Goal: Information Seeking & Learning: Learn about a topic

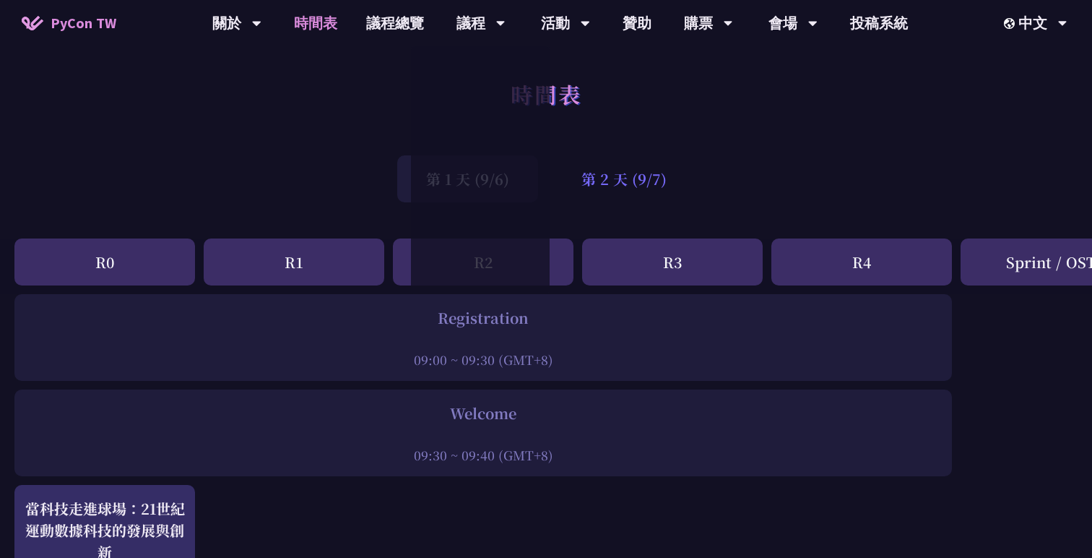
click at [618, 189] on div "第 2 天 (9/7)" at bounding box center [624, 178] width 143 height 47
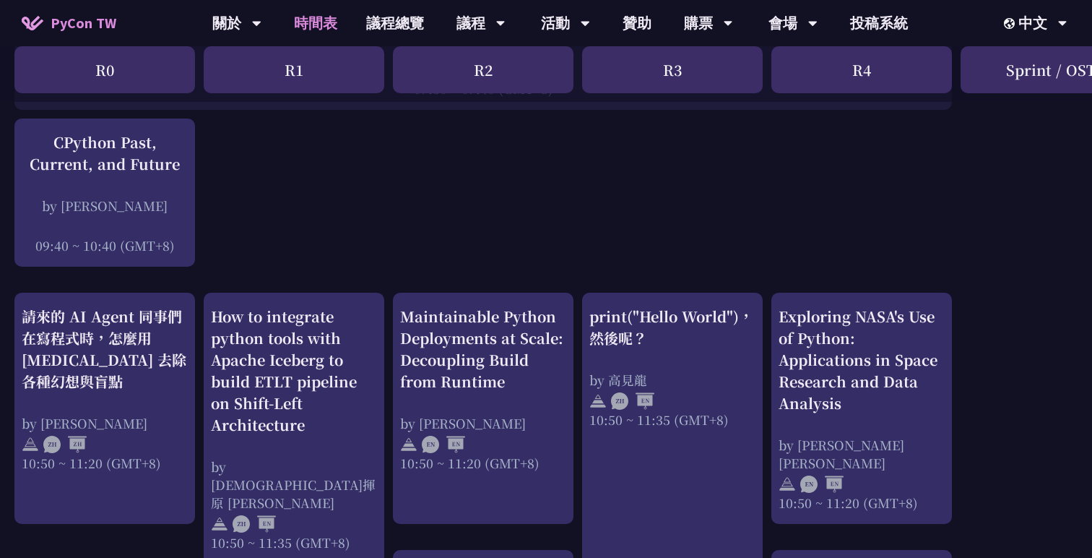
scroll to position [407, 0]
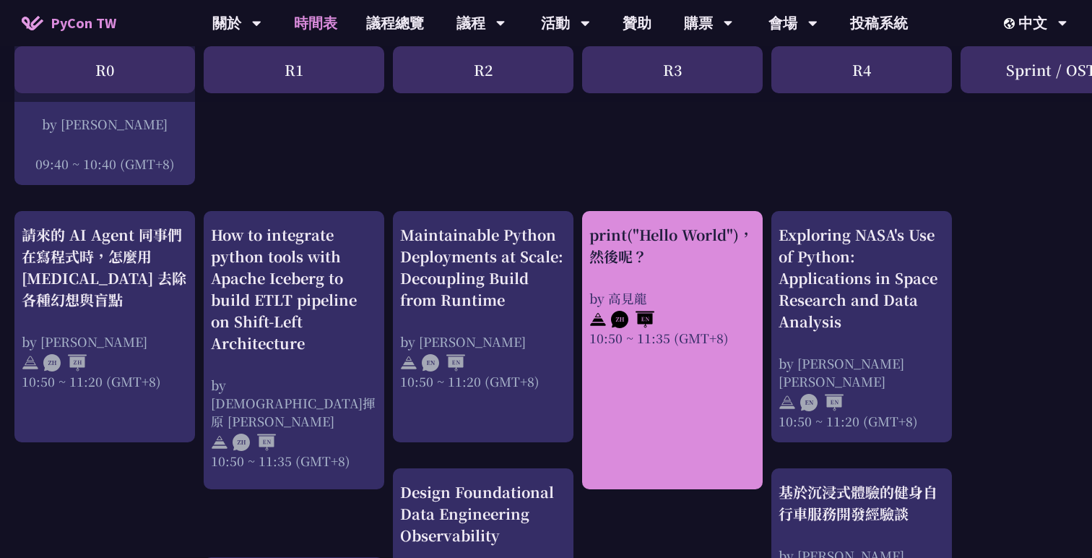
scroll to position [621, 0]
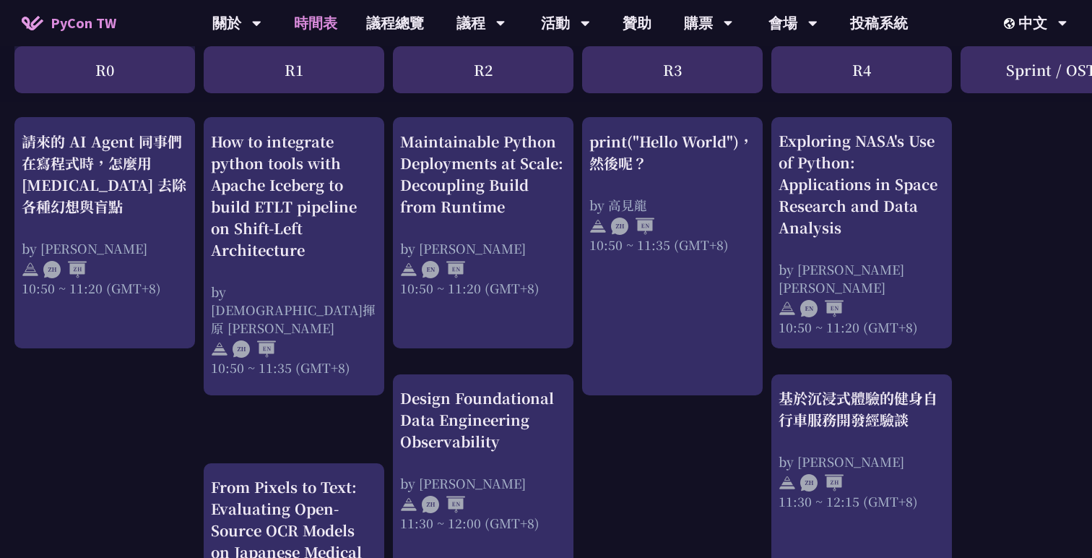
scroll to position [530, 0]
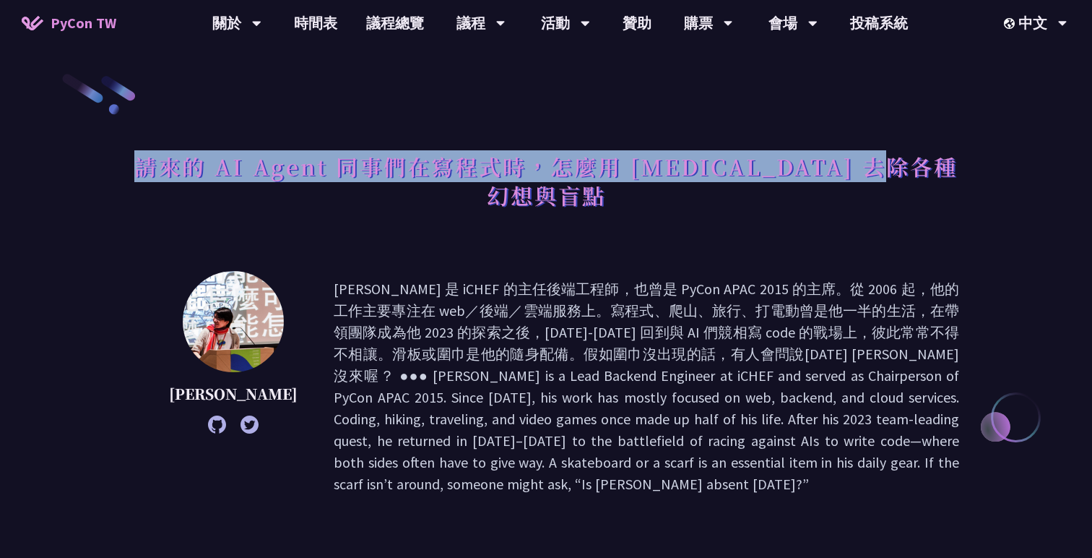
drag, startPoint x: 149, startPoint y: 172, endPoint x: 918, endPoint y: 185, distance: 769.4
click at [921, 185] on h1 "請來的 AI Agent 同事們在寫程式時，怎麼用 [MEDICAL_DATA] 去除各種幻想與盲點" at bounding box center [546, 180] width 826 height 72
copy h1 "請來的 AI Agent 同事們在寫程式時，怎麼用 pytest 去除各種幻想與盲點"
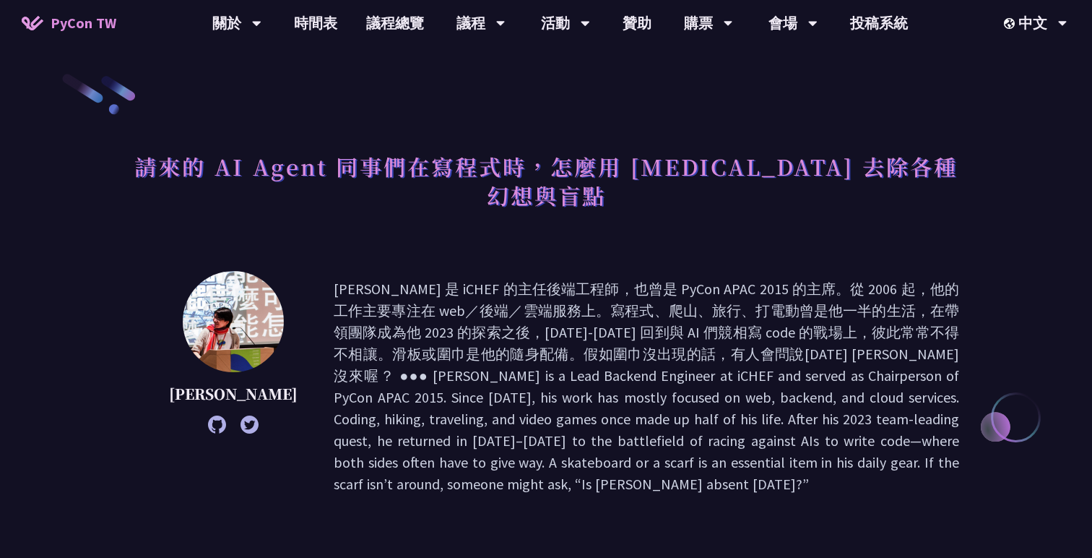
click at [474, 324] on p at bounding box center [647, 386] width 626 height 217
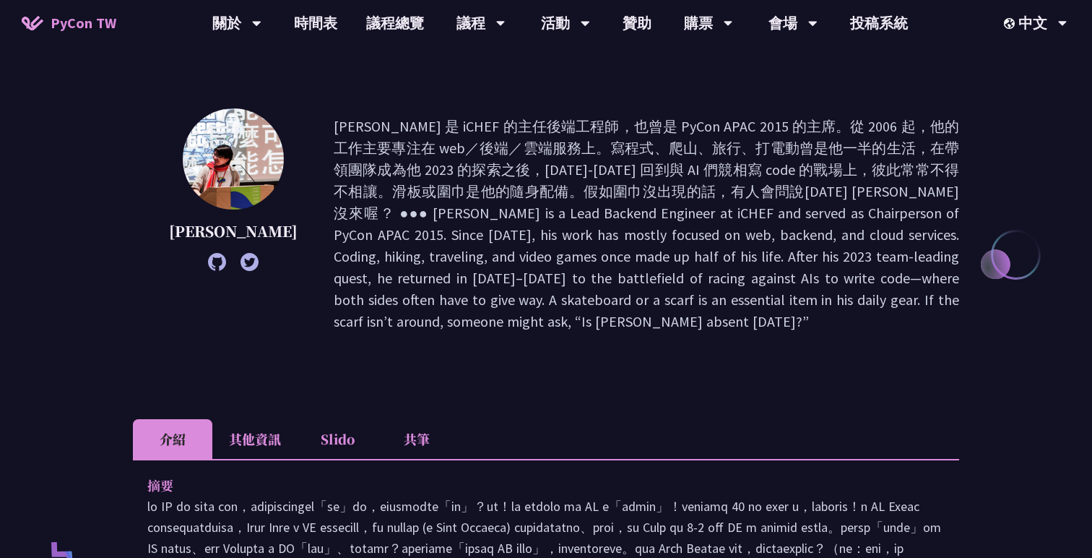
scroll to position [196, 0]
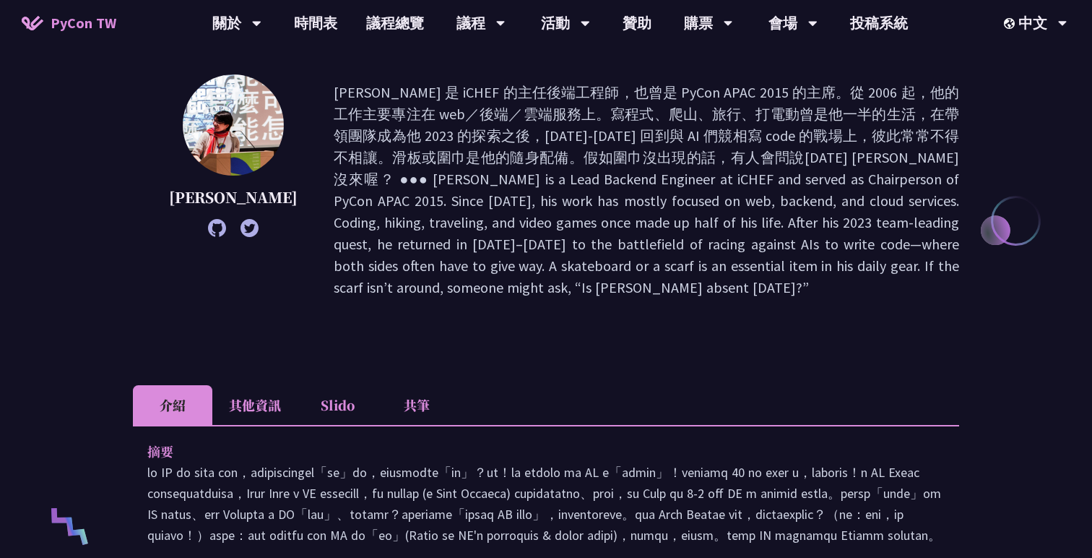
click at [277, 385] on li "其他資訊" at bounding box center [254, 405] width 85 height 40
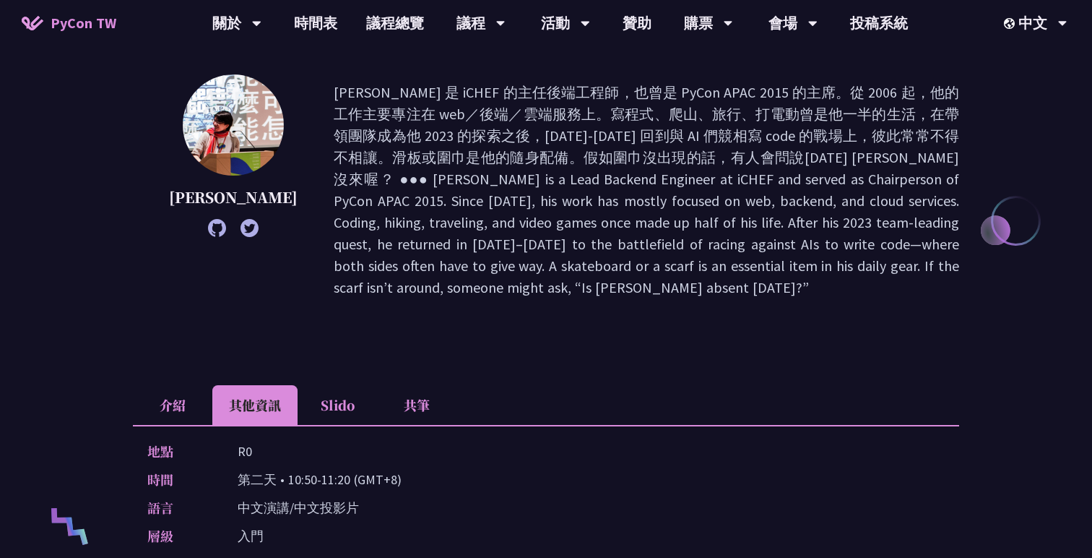
drag, startPoint x: 238, startPoint y: 403, endPoint x: 258, endPoint y: 403, distance: 19.5
click at [258, 441] on div "地點 R0" at bounding box center [542, 451] width 790 height 21
copy p "R0"
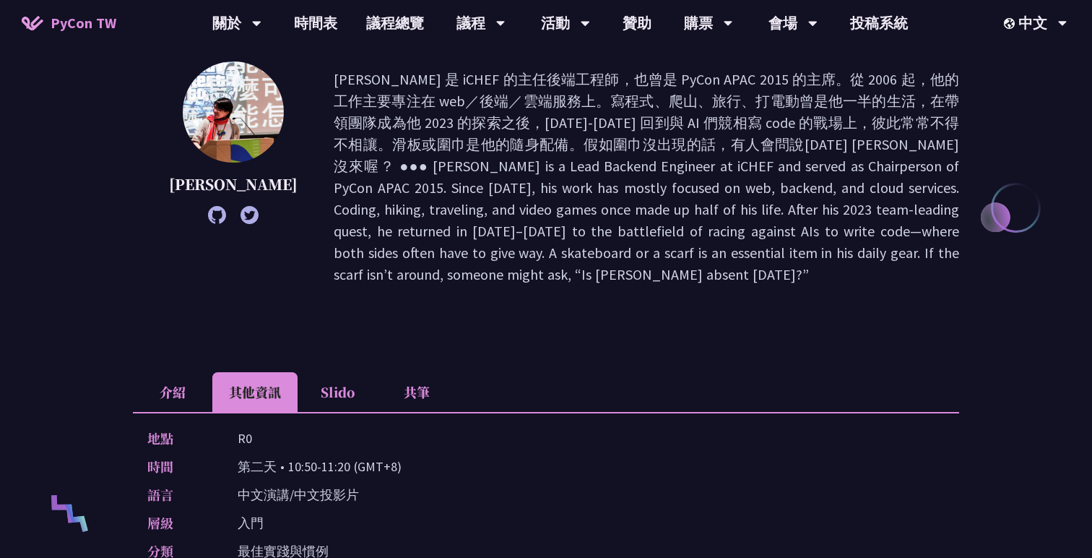
drag, startPoint x: 288, startPoint y: 414, endPoint x: 348, endPoint y: 415, distance: 60.0
click at [348, 456] on p "第二天 • 10:50-11:20 (GMT+8)" at bounding box center [320, 466] width 164 height 21
copy p "10:50-11:20"
click at [535, 248] on div "Keith Yang" at bounding box center [546, 198] width 826 height 274
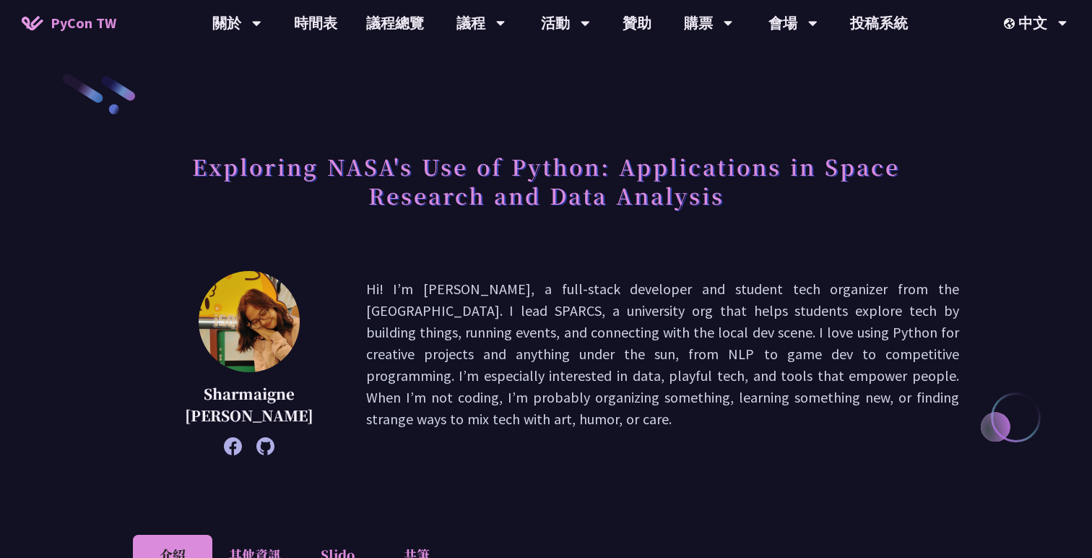
scroll to position [51, 0]
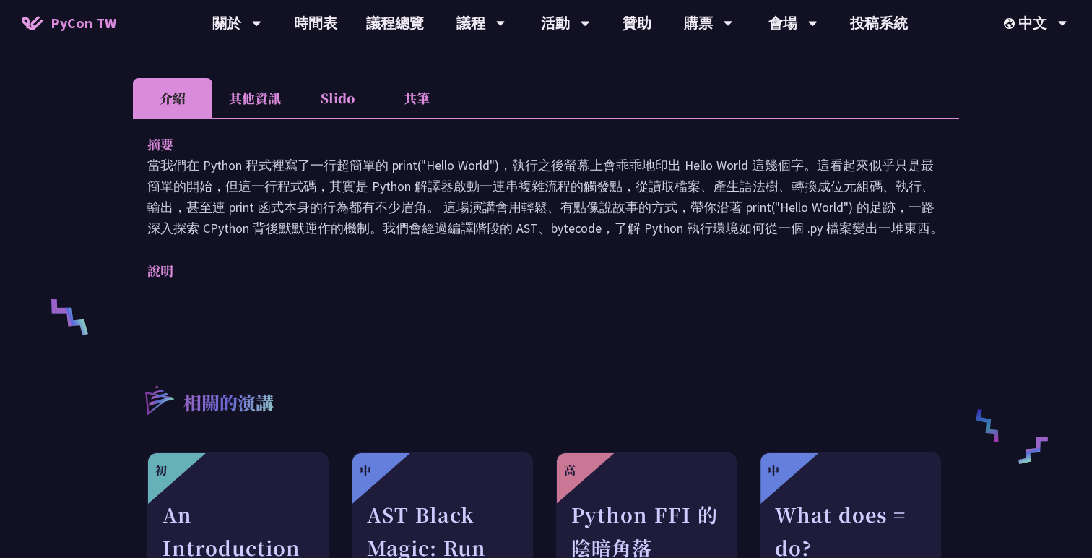
scroll to position [363, 0]
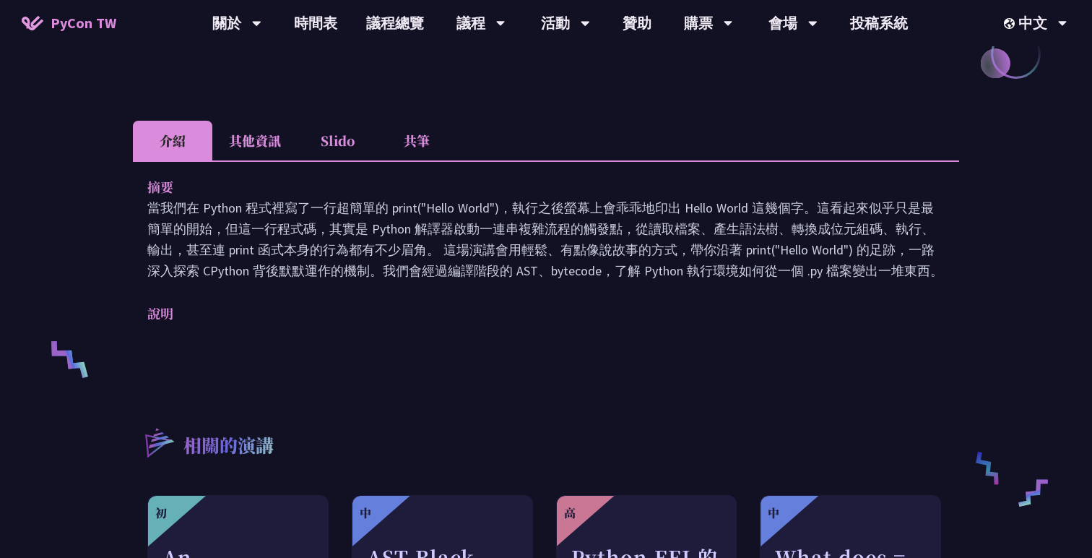
click at [704, 259] on p "當我們在 Python 程式裡寫了一行超簡單的 print("Hello World")，執行之後螢幕上會乖乖地印出 Hello World 這幾個字。這看起…" at bounding box center [545, 239] width 797 height 84
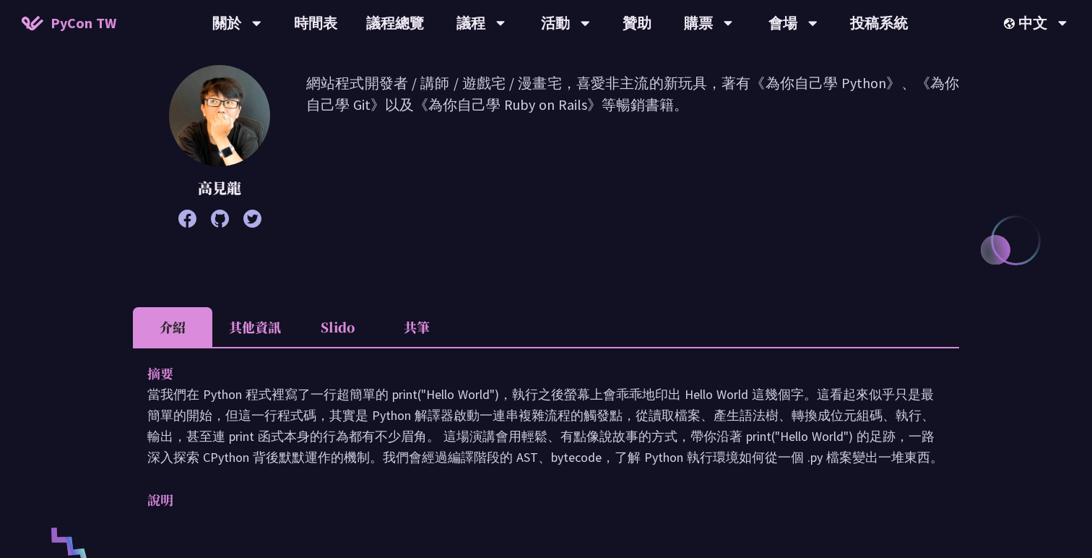
scroll to position [0, 0]
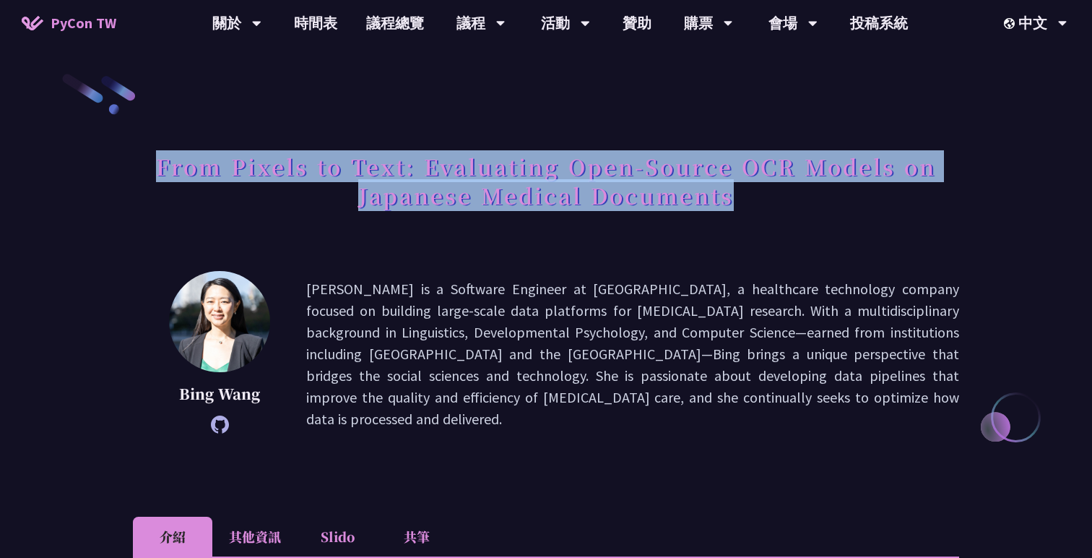
drag, startPoint x: 156, startPoint y: 163, endPoint x: 873, endPoint y: 207, distance: 717.9
click at [873, 207] on h1 "From Pixels to Text: Evaluating Open-Source OCR Models on Japanese Medical Docu…" at bounding box center [546, 180] width 826 height 72
copy h1 "From Pixels to Text: Evaluating Open-Source OCR Models on Japanese Medical Docu…"
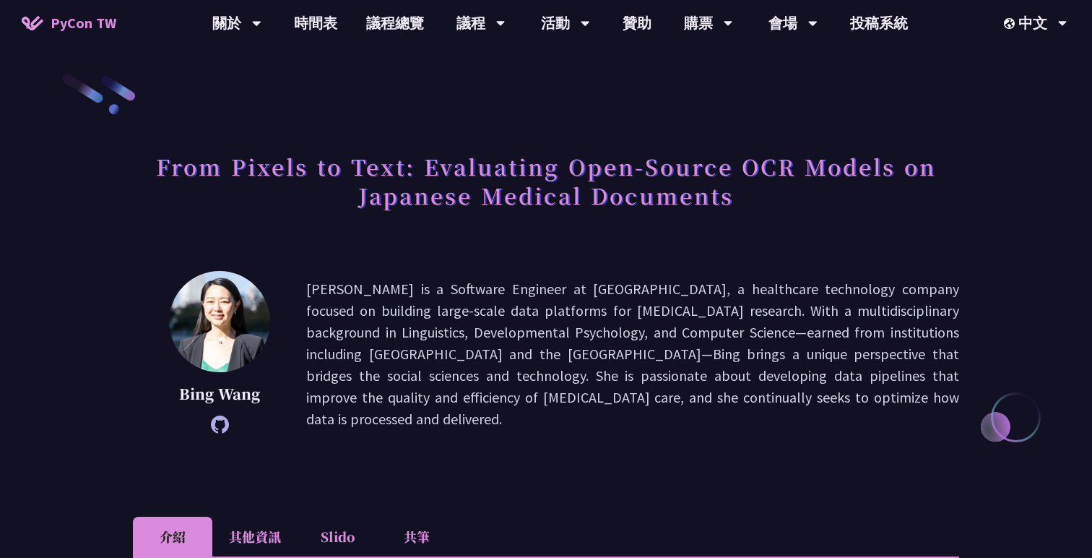
click at [391, 347] on p "[PERSON_NAME] is a Software Engineer at [GEOGRAPHIC_DATA], a healthcare technol…" at bounding box center [632, 354] width 653 height 152
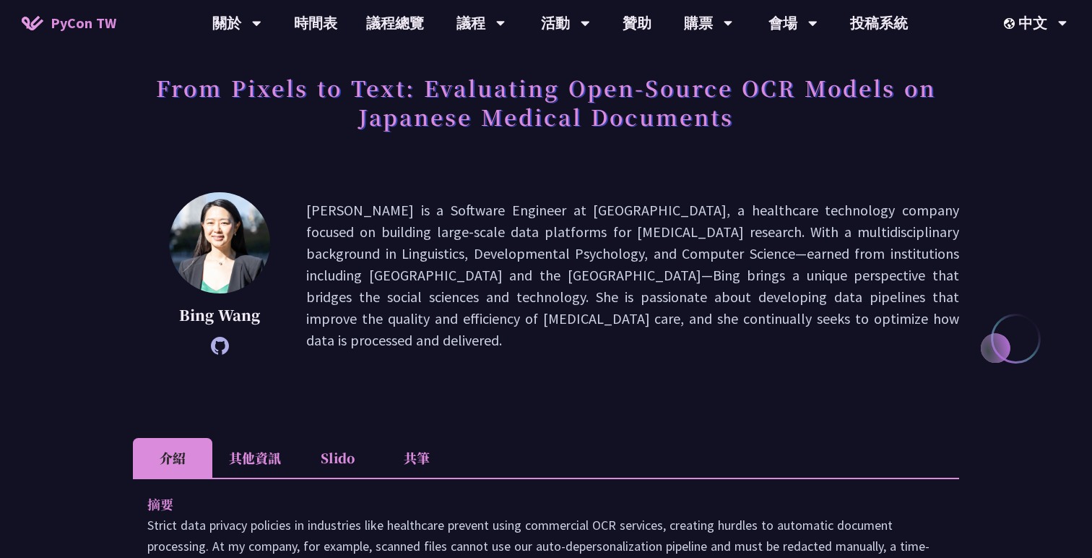
scroll to position [110, 0]
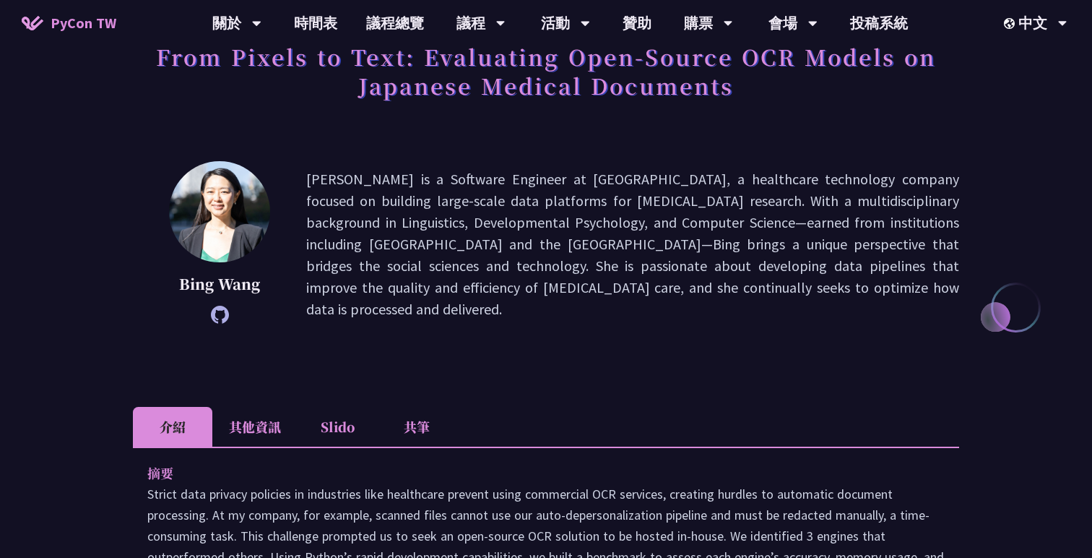
click at [252, 431] on li "其他資訊" at bounding box center [254, 427] width 85 height 40
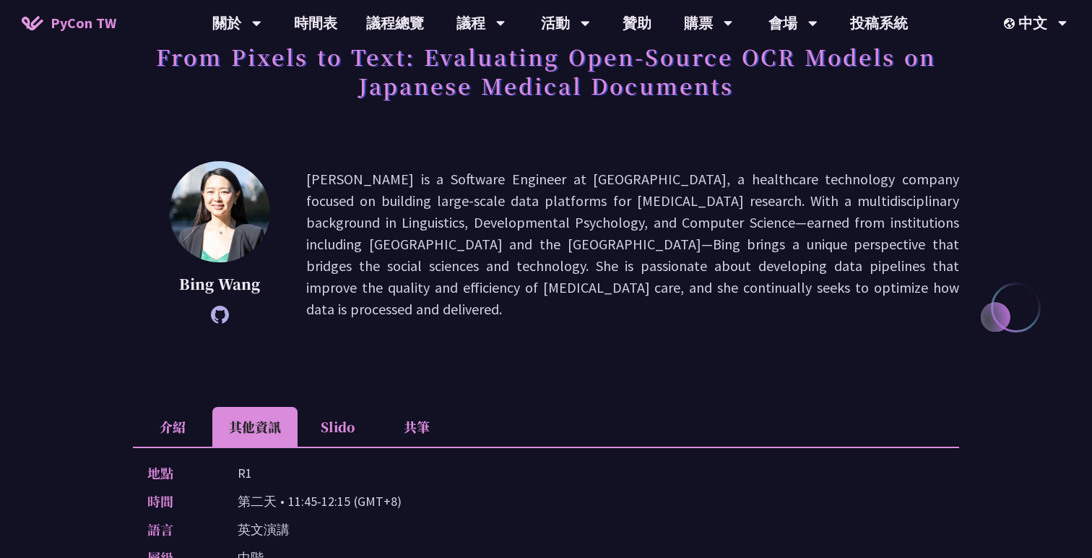
drag, startPoint x: 233, startPoint y: 470, endPoint x: 269, endPoint y: 470, distance: 35.4
click at [269, 470] on div "地點 R1" at bounding box center [542, 472] width 790 height 21
copy p "R1"
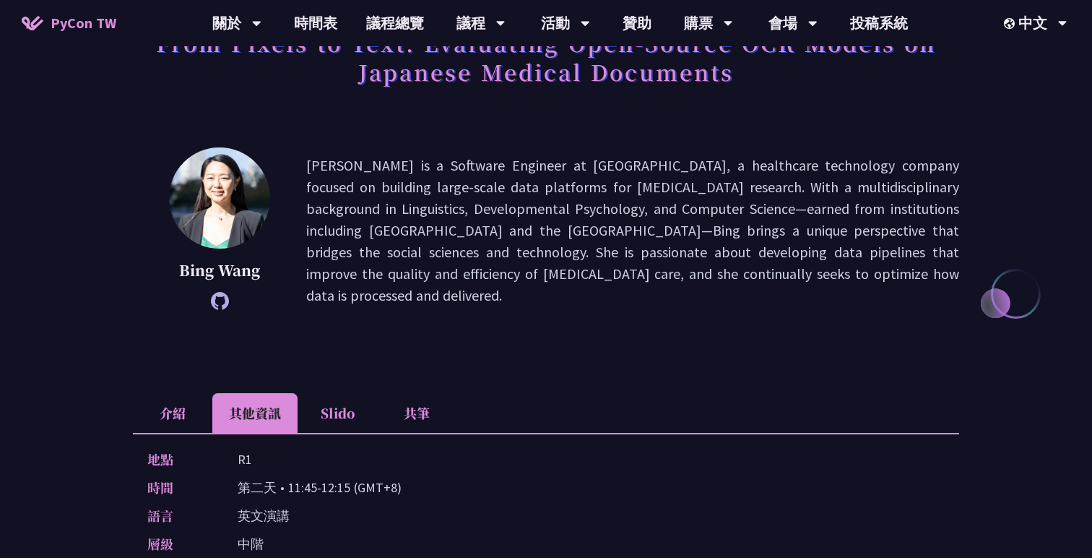
drag, startPoint x: 290, startPoint y: 484, endPoint x: 350, endPoint y: 484, distance: 60.7
click at [350, 484] on p "第二天 • 11:45-12:15 (GMT+8)" at bounding box center [320, 487] width 164 height 21
copy p "11:45-12:15"
click at [425, 312] on div "Bing Wang Bing Wang is a Software Engineer at Flatiron, a healthcare technology…" at bounding box center [546, 251] width 826 height 209
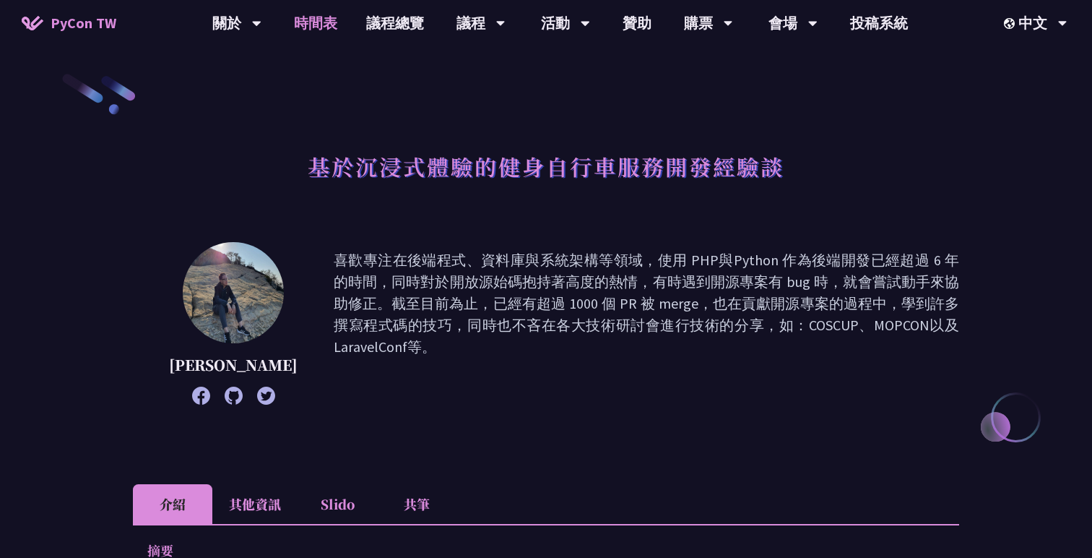
click at [326, 30] on link "時間表" at bounding box center [316, 23] width 72 height 46
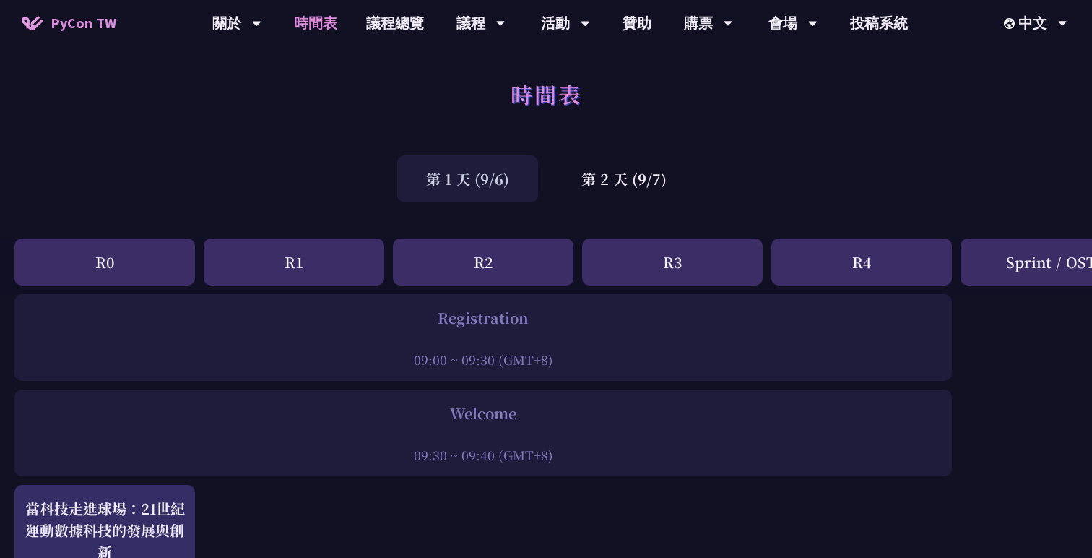
click at [597, 203] on div "第 1 天 (9/6) 第 2 天 (9/7)" at bounding box center [546, 178] width 1092 height 61
click at [611, 183] on div "第 2 天 (9/7)" at bounding box center [624, 178] width 143 height 47
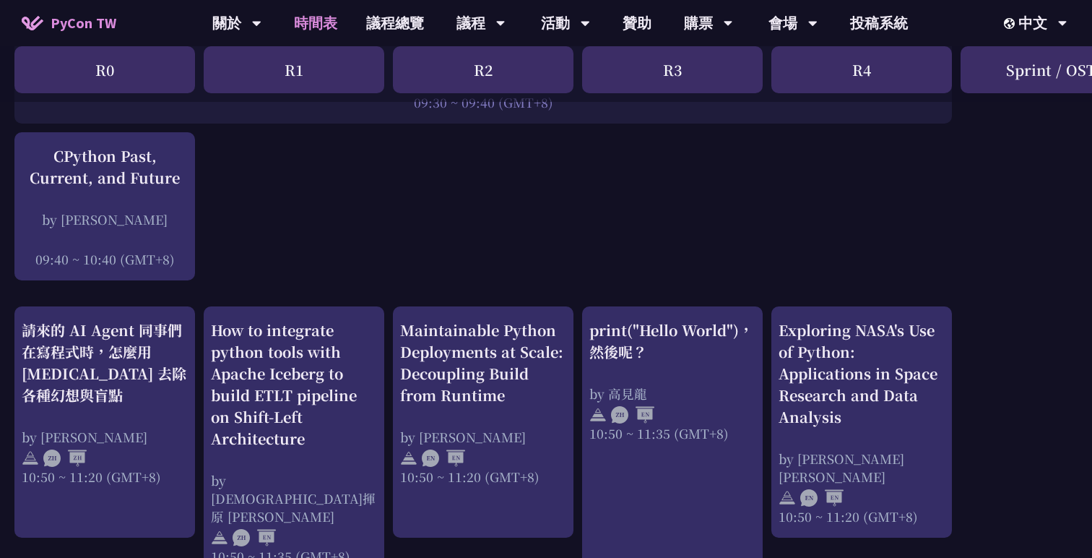
scroll to position [334, 0]
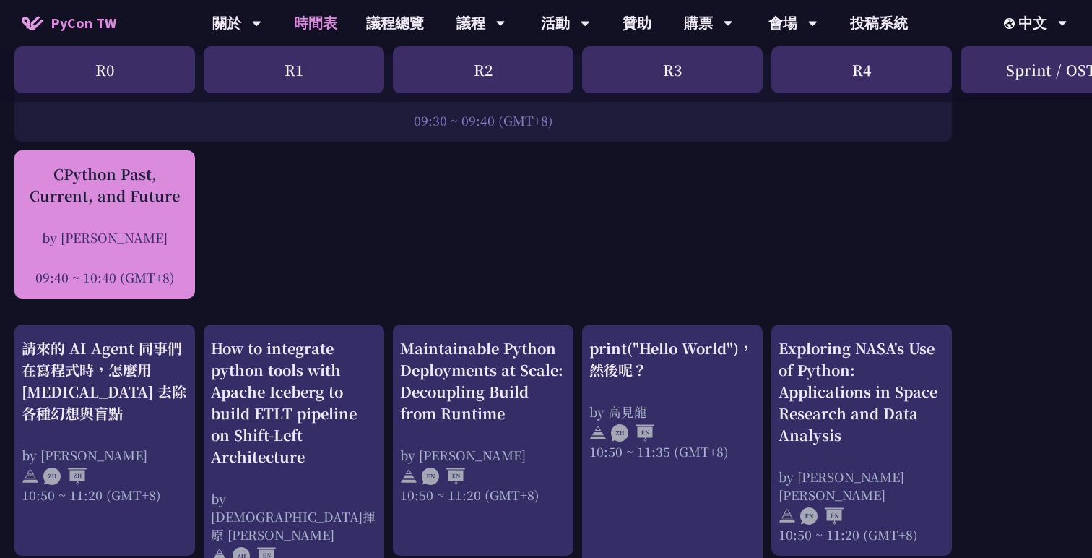
click at [126, 196] on div "CPython Past, Current, and Future" at bounding box center [105, 184] width 166 height 43
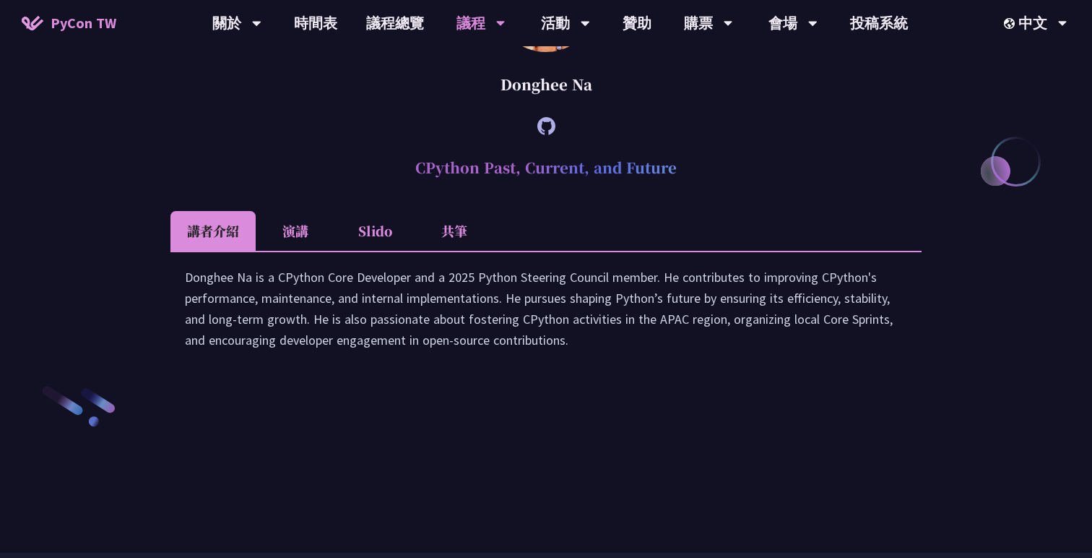
scroll to position [1959, 0]
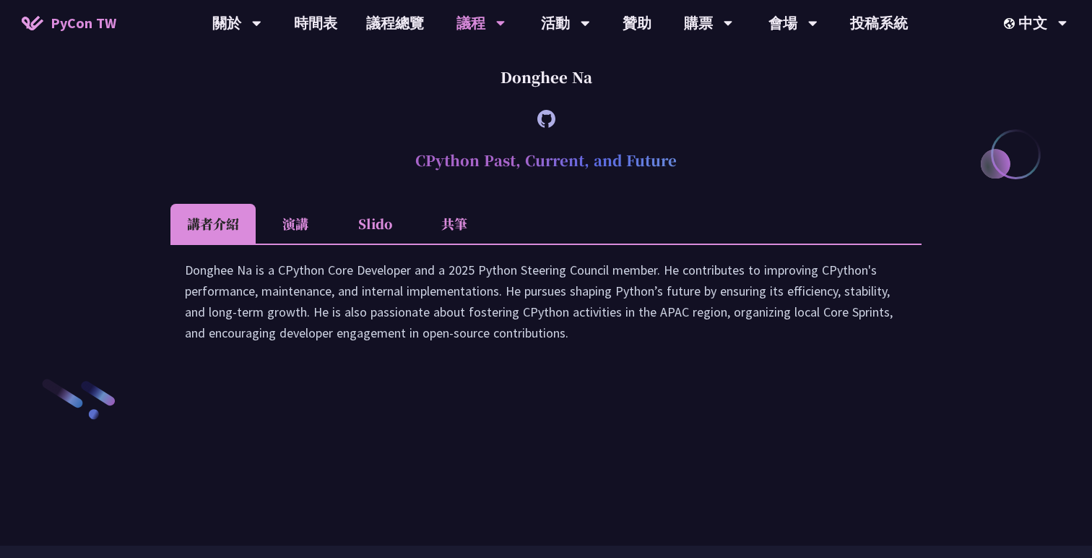
click at [292, 243] on li "演講" at bounding box center [295, 224] width 79 height 40
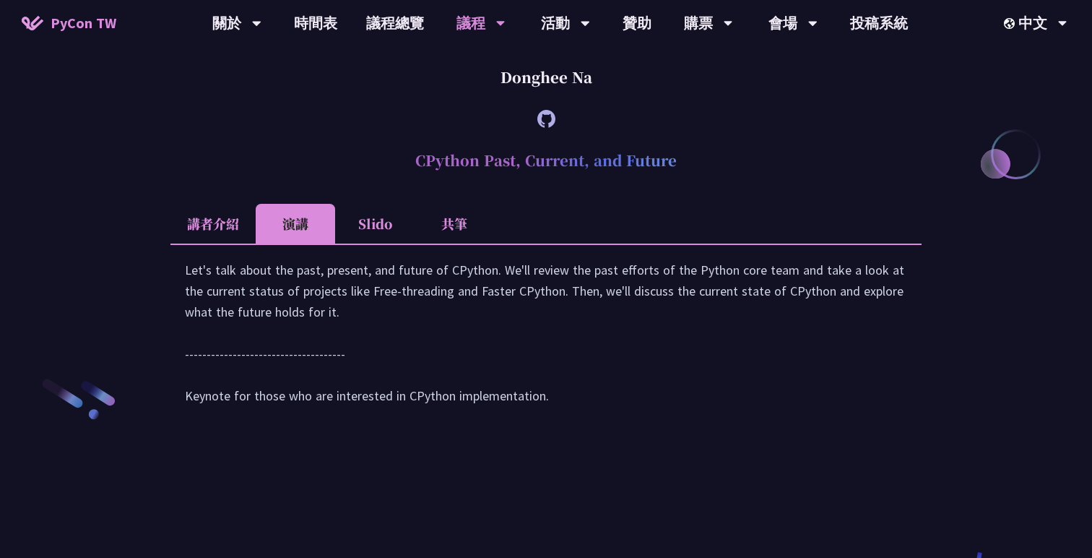
click at [376, 243] on li "Slido" at bounding box center [374, 224] width 79 height 40
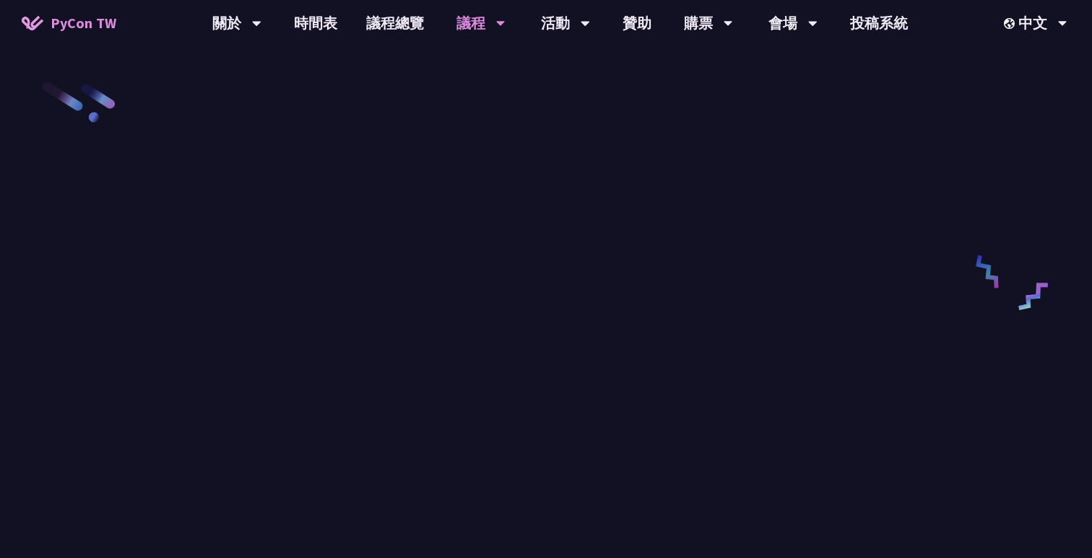
scroll to position [2204, 0]
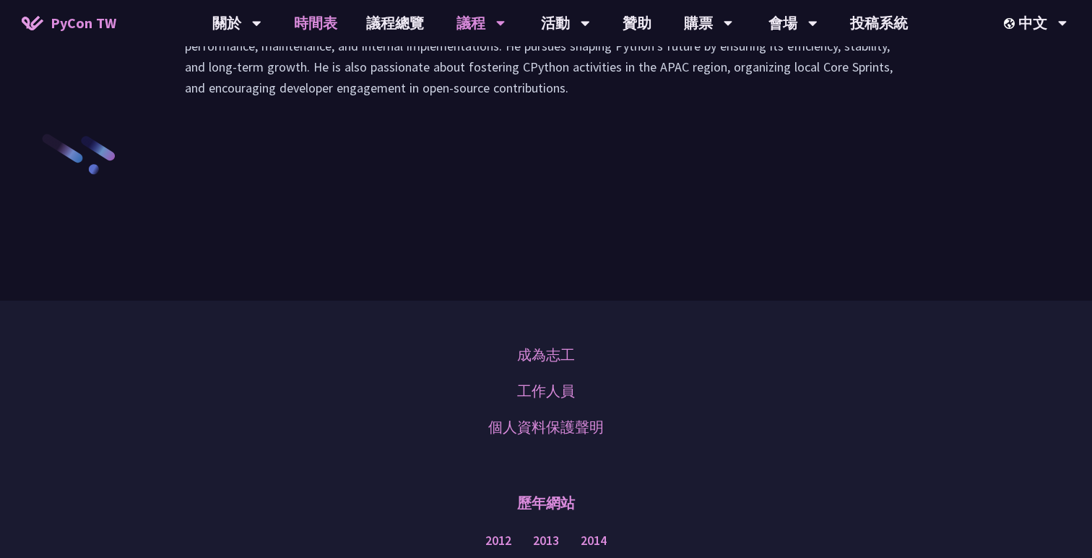
click at [310, 25] on link "時間表" at bounding box center [316, 23] width 72 height 46
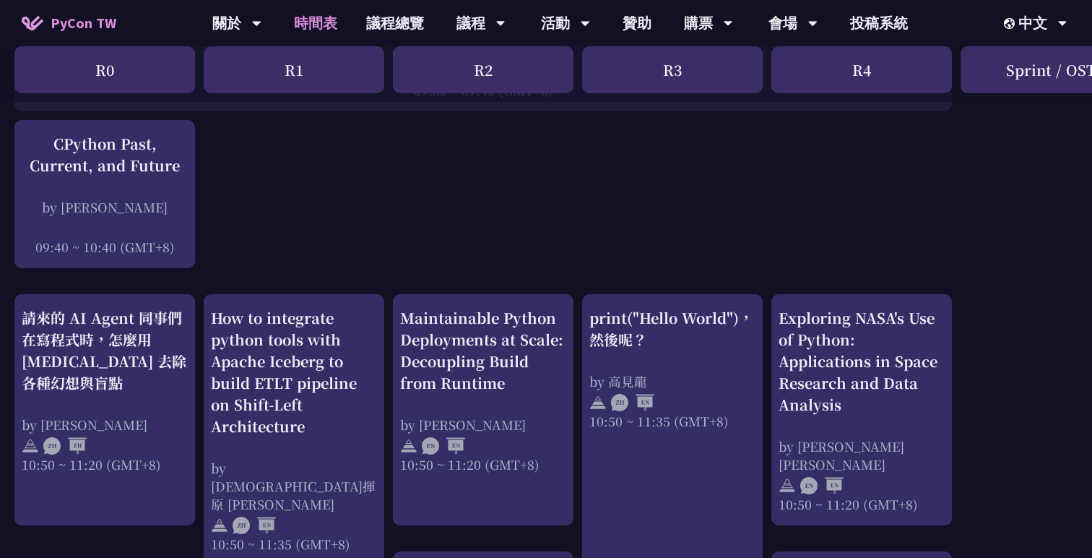
scroll to position [466, 0]
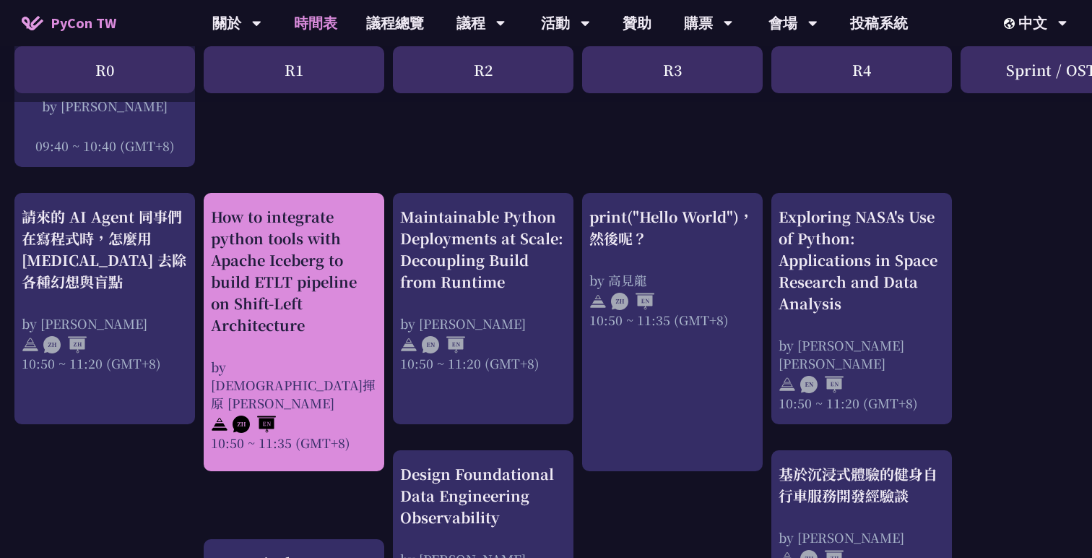
click at [324, 280] on div "How to integrate python tools with Apache Iceberg to build ETLT pipeline on Shi…" at bounding box center [294, 271] width 166 height 130
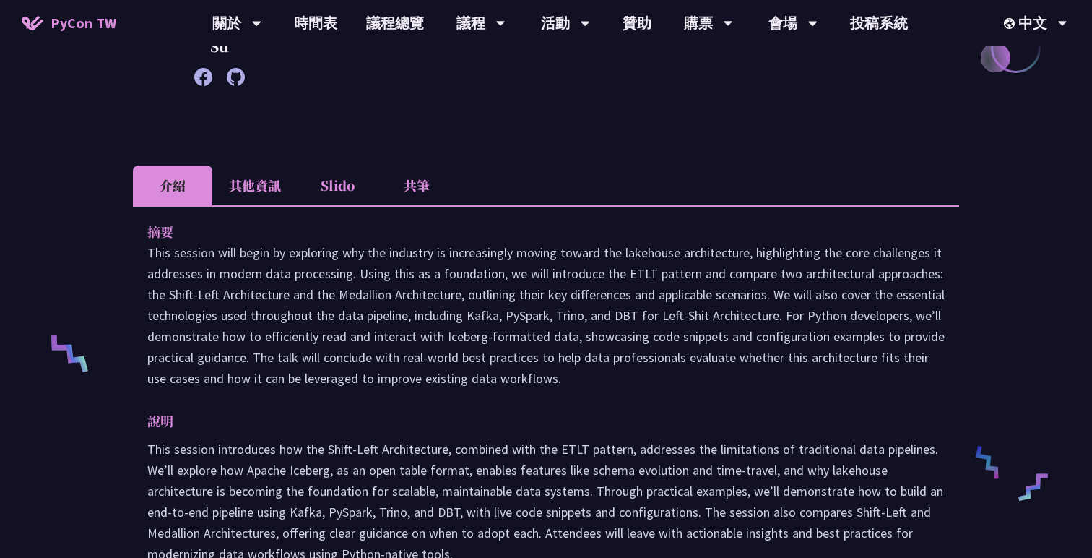
scroll to position [479, 0]
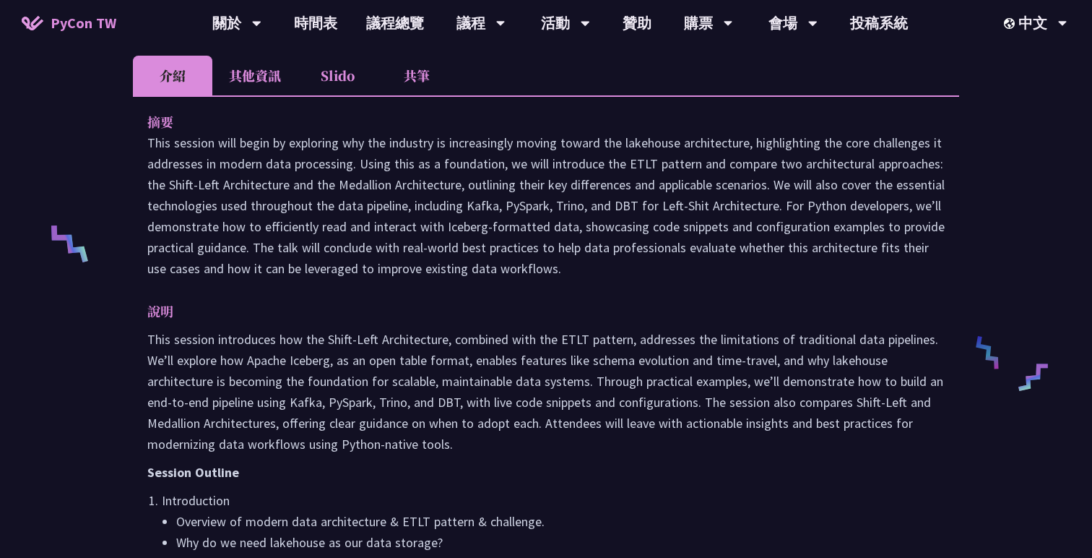
drag, startPoint x: 144, startPoint y: 142, endPoint x: 763, endPoint y: 272, distance: 632.5
copy p "This session will begin by exploring why the industry is increasingly moving to…"
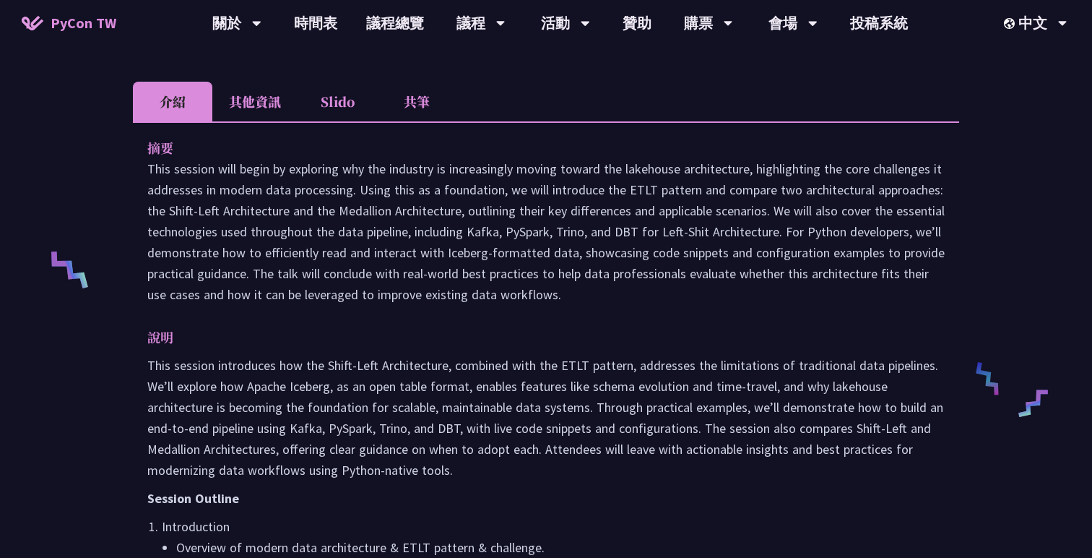
scroll to position [466, 0]
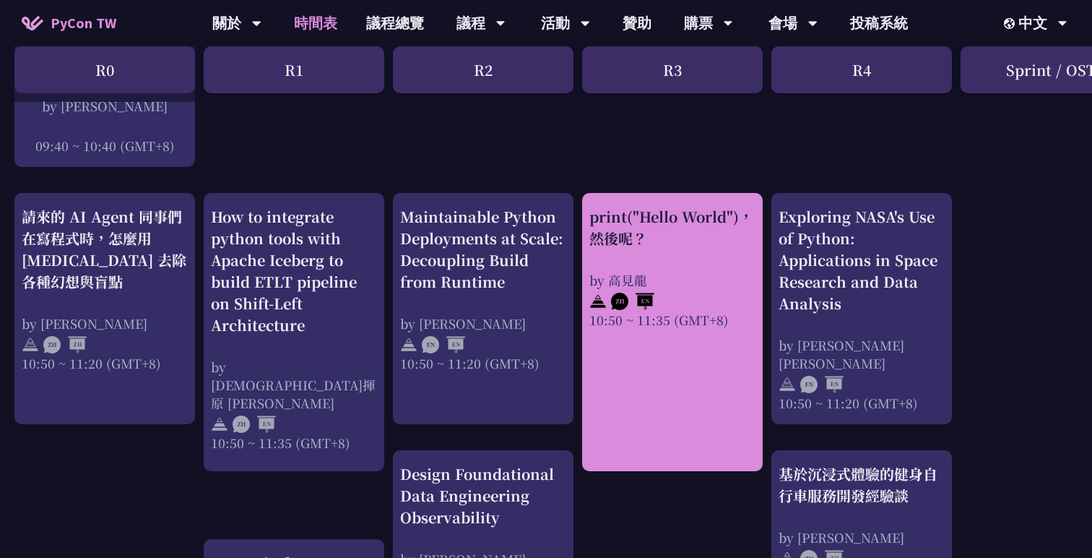
click at [629, 295] on img at bounding box center [632, 301] width 43 height 17
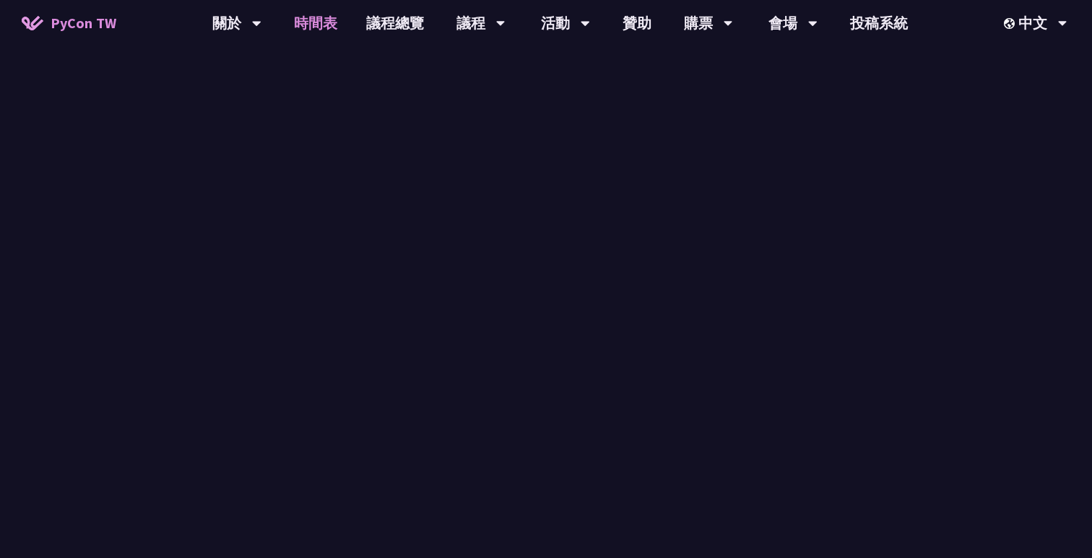
scroll to position [466, 0]
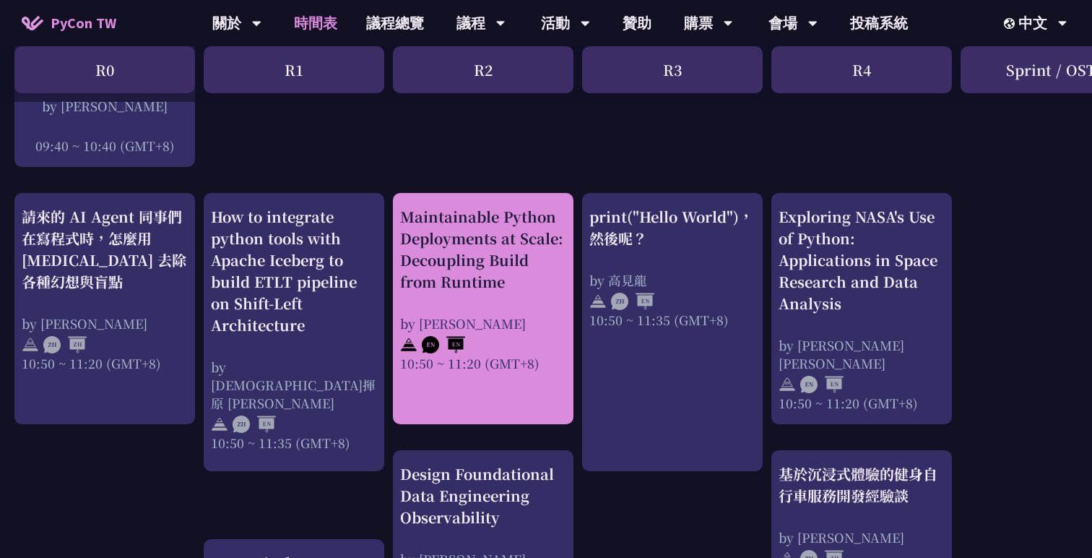
click at [493, 317] on div "by Justin Lee" at bounding box center [483, 323] width 166 height 18
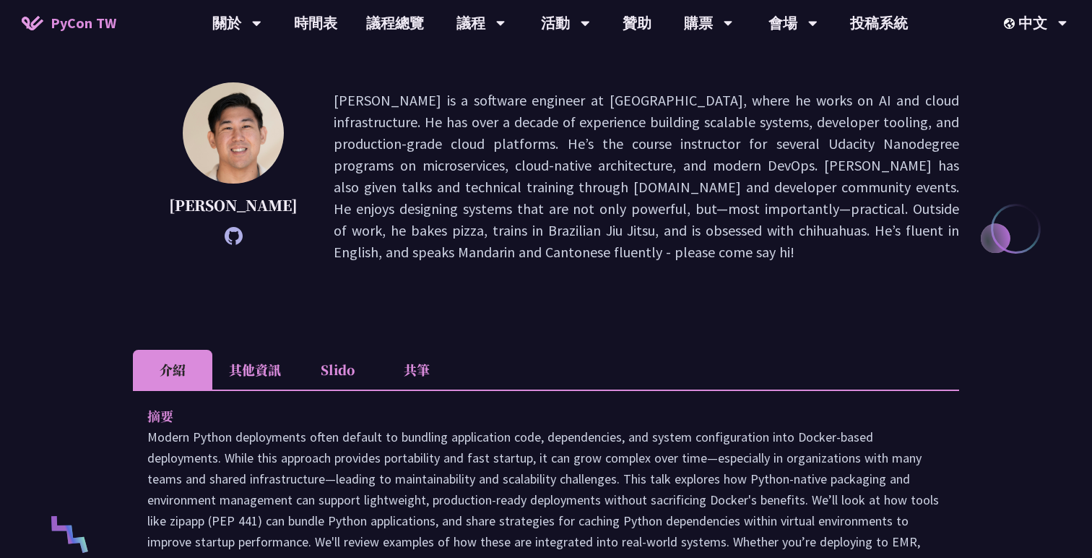
scroll to position [319, 0]
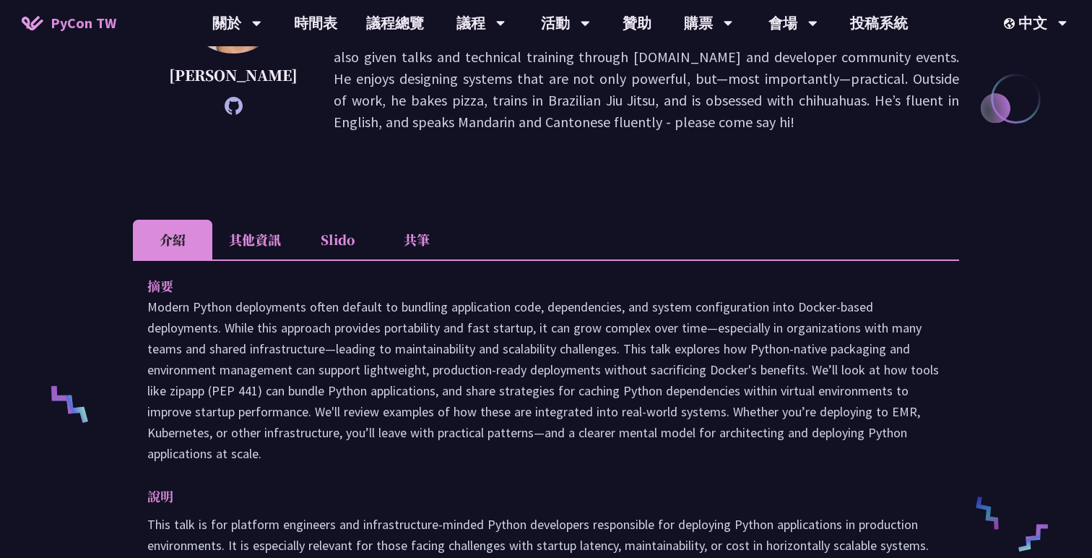
drag, startPoint x: 147, startPoint y: 289, endPoint x: 367, endPoint y: 438, distance: 265.9
click at [367, 438] on div "摘要 說明 This talk is for platform engineers and infrastructure-minded Python deve…" at bounding box center [546, 509] width 826 height 501
copy p "Modern Python deployments often default to bundling application code, dependenc…"
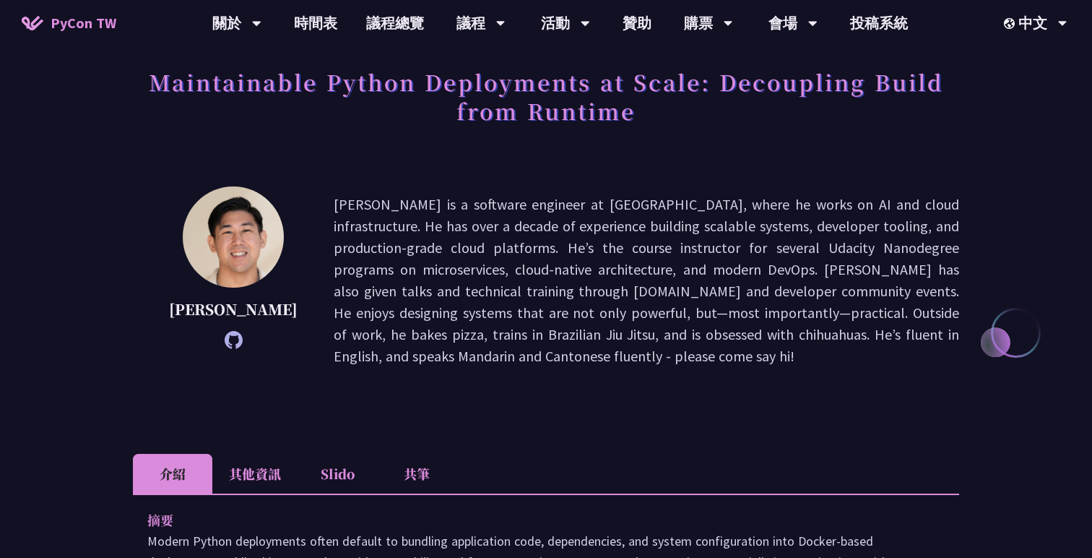
scroll to position [162, 0]
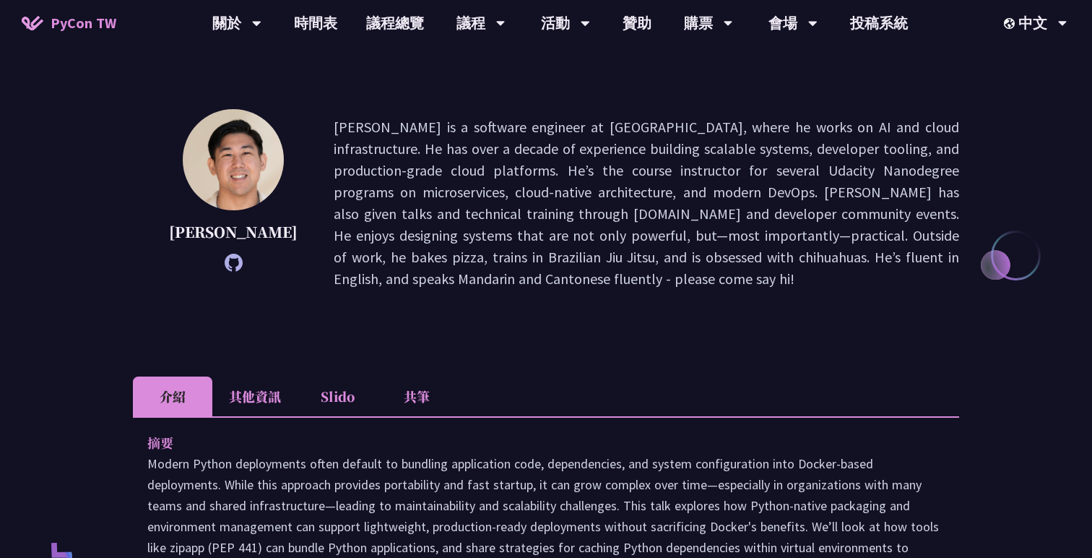
click at [246, 376] on li "其他資訊" at bounding box center [254, 396] width 85 height 40
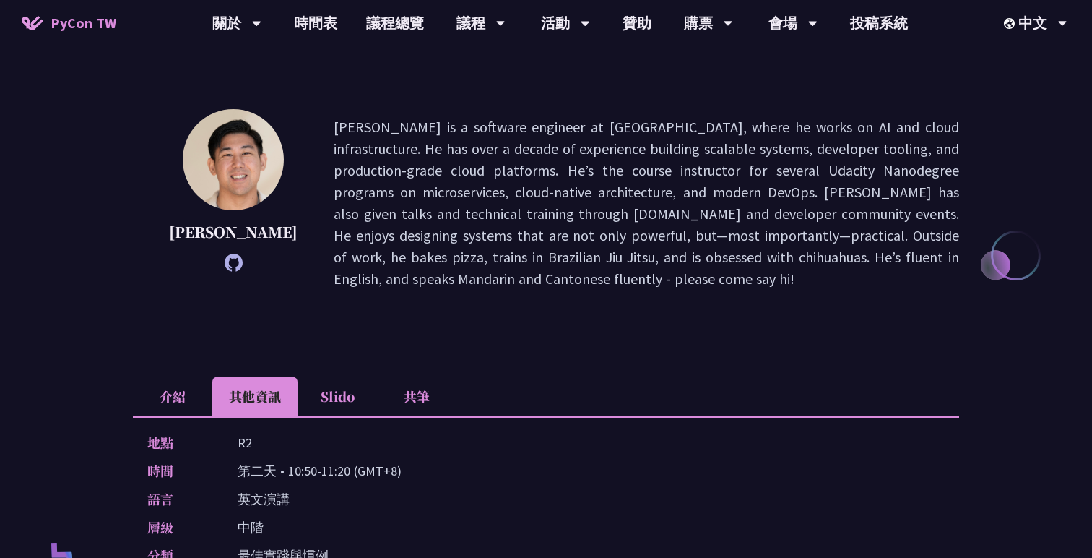
scroll to position [0, 0]
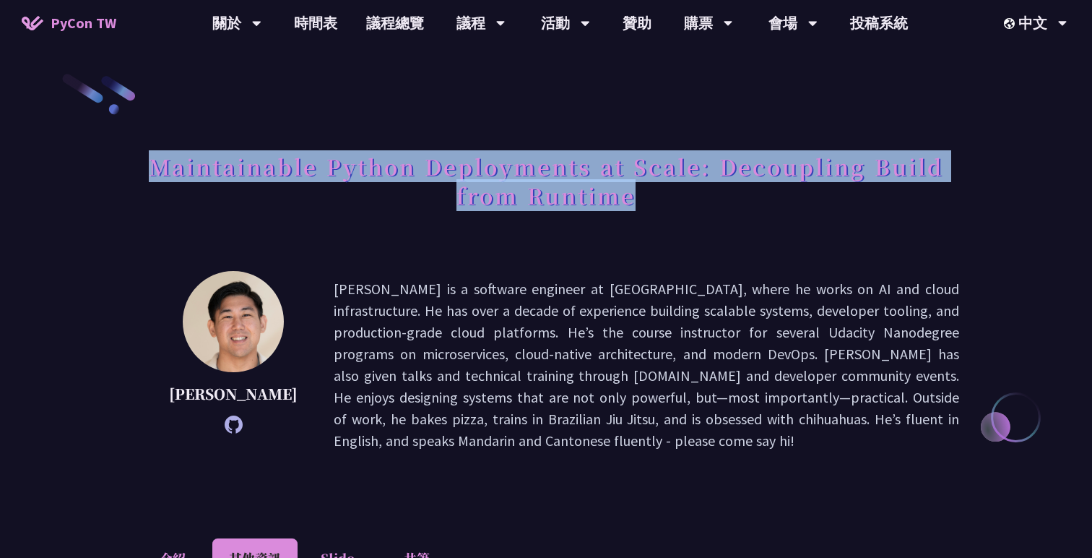
drag, startPoint x: 651, startPoint y: 205, endPoint x: 138, endPoint y: 172, distance: 513.9
click at [138, 172] on h1 "Maintainable Python Deployments at Scale: Decoupling Build from Runtime" at bounding box center [546, 180] width 826 height 72
copy h1 "Maintainable Python Deployments at Scale: Decoupling Build from Runtime"
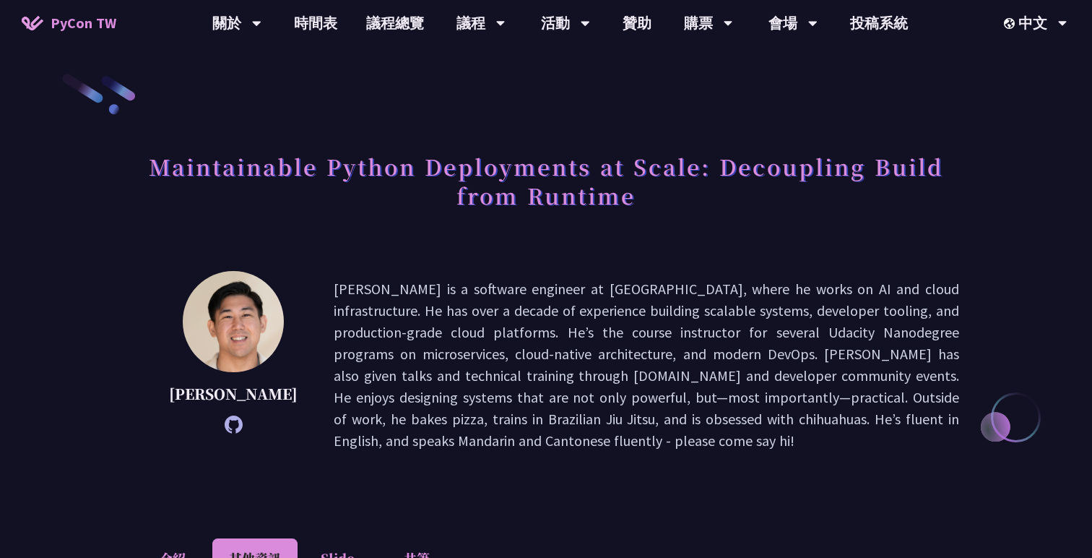
click at [550, 274] on div "Justin Lee Justin is a software engineer at Notion, where he works on AI and cl…" at bounding box center [546, 365] width 826 height 188
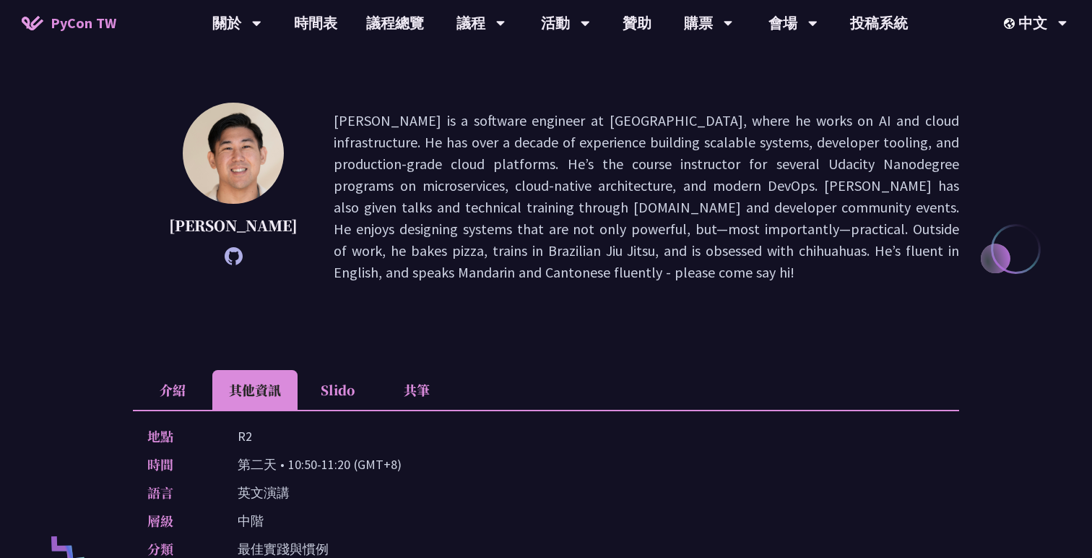
scroll to position [212, 0]
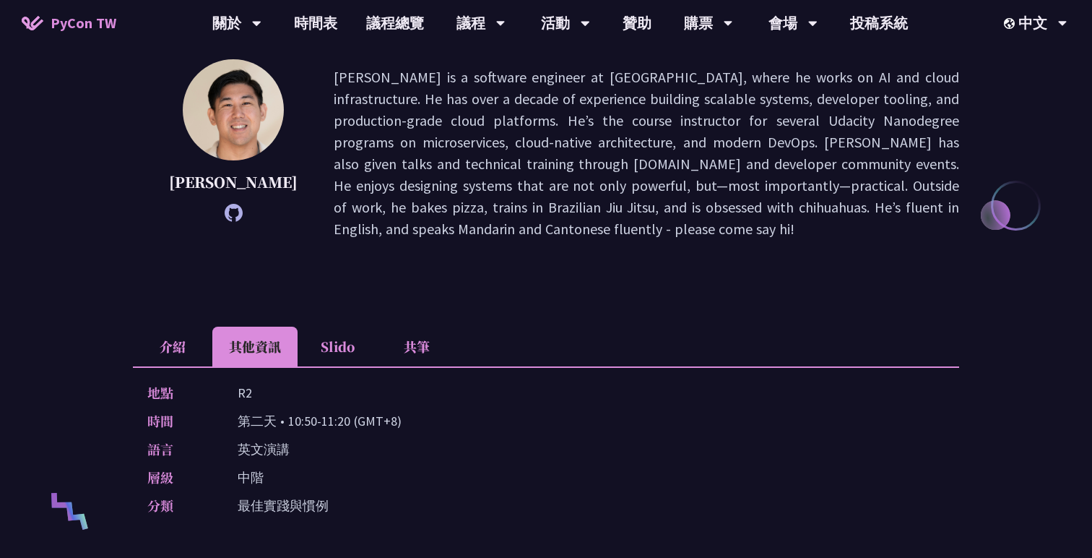
drag, startPoint x: 237, startPoint y: 374, endPoint x: 248, endPoint y: 374, distance: 11.6
click at [248, 382] on p "R2" at bounding box center [245, 392] width 14 height 21
drag, startPoint x: 286, startPoint y: 401, endPoint x: 350, endPoint y: 401, distance: 64.3
click at [350, 410] on p "第二天 • 10:50-11:20 (GMT+8)" at bounding box center [320, 420] width 164 height 21
copy p "10:50-11:20"
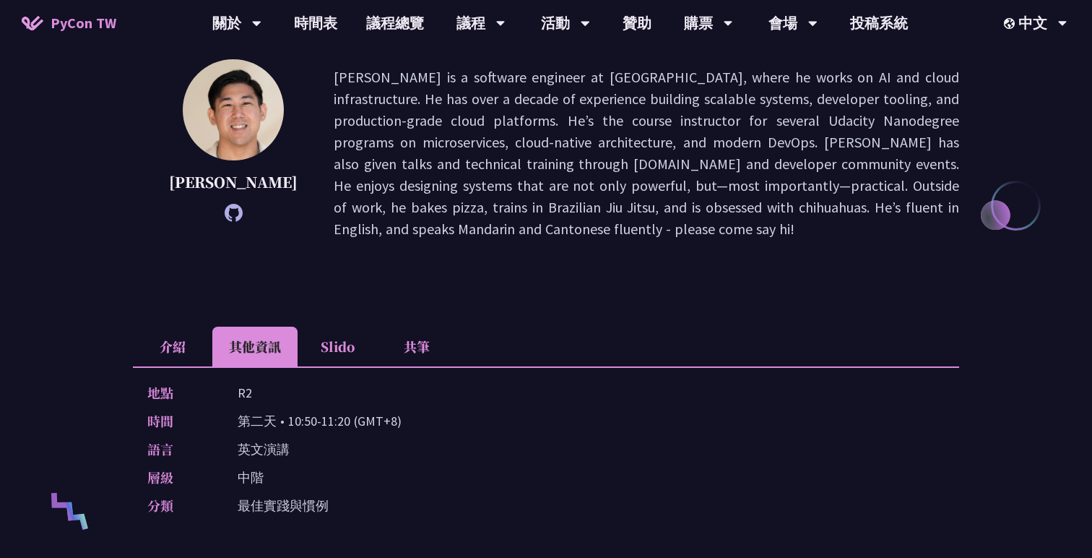
click at [246, 382] on p "R2" at bounding box center [245, 392] width 14 height 21
copy p "R2"
click at [594, 229] on div "Justin Lee Justin is a software engineer at Notion, where he works on AI and cl…" at bounding box center [546, 174] width 826 height 231
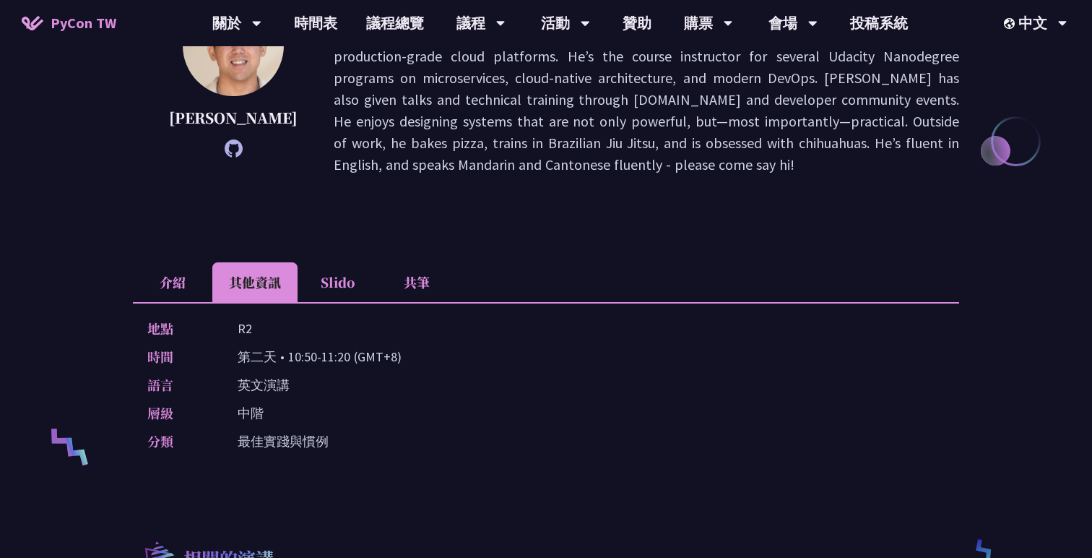
scroll to position [0, 0]
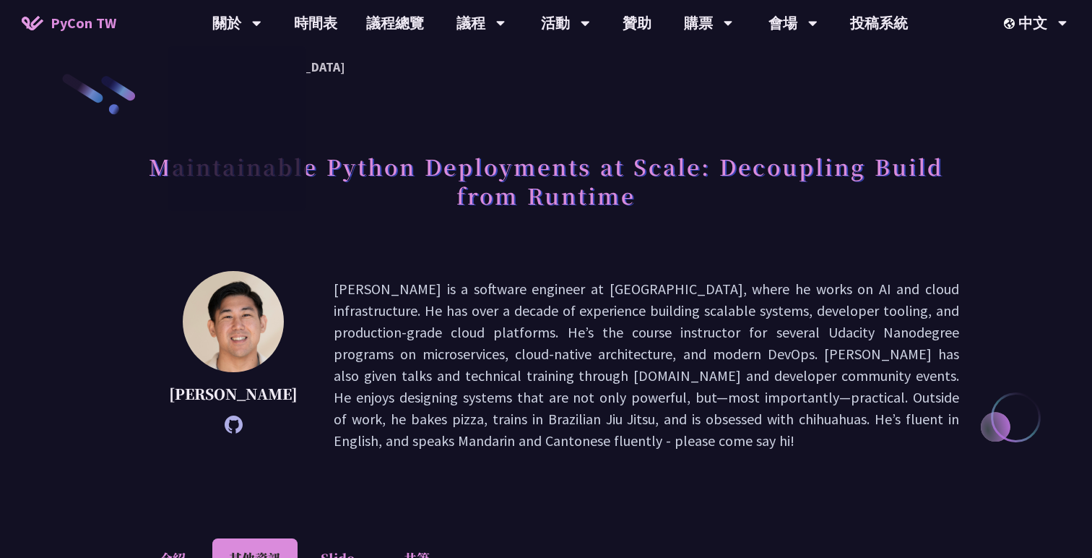
click at [97, 25] on span "PyCon TW" at bounding box center [84, 23] width 66 height 22
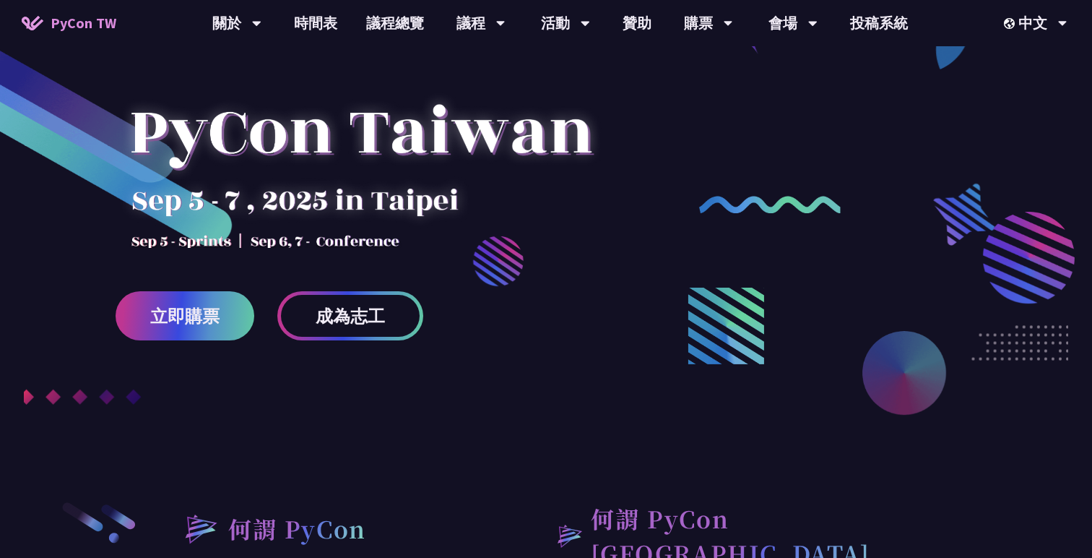
scroll to position [153, 0]
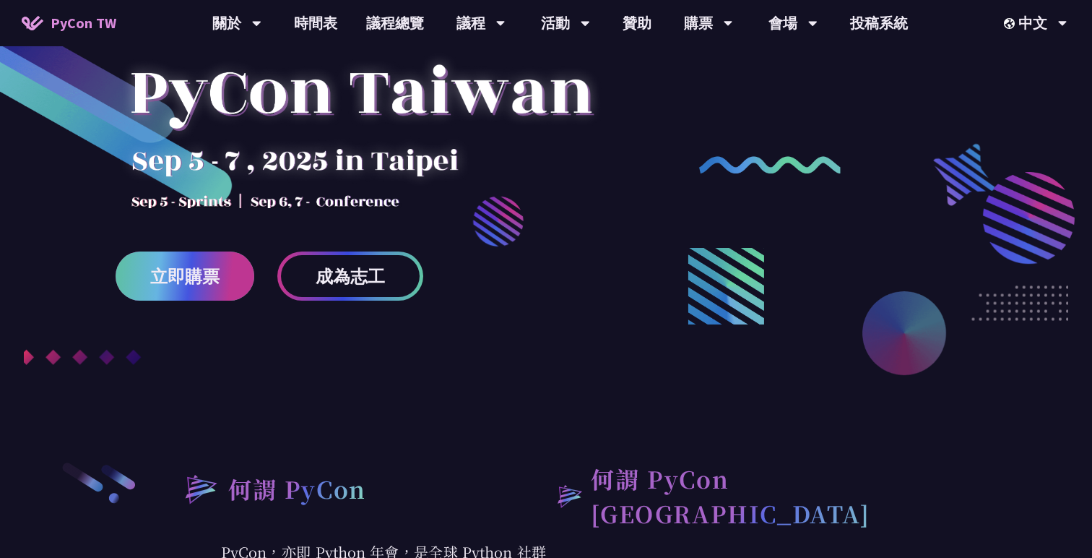
click at [217, 290] on link "立即購票" at bounding box center [185, 275] width 139 height 49
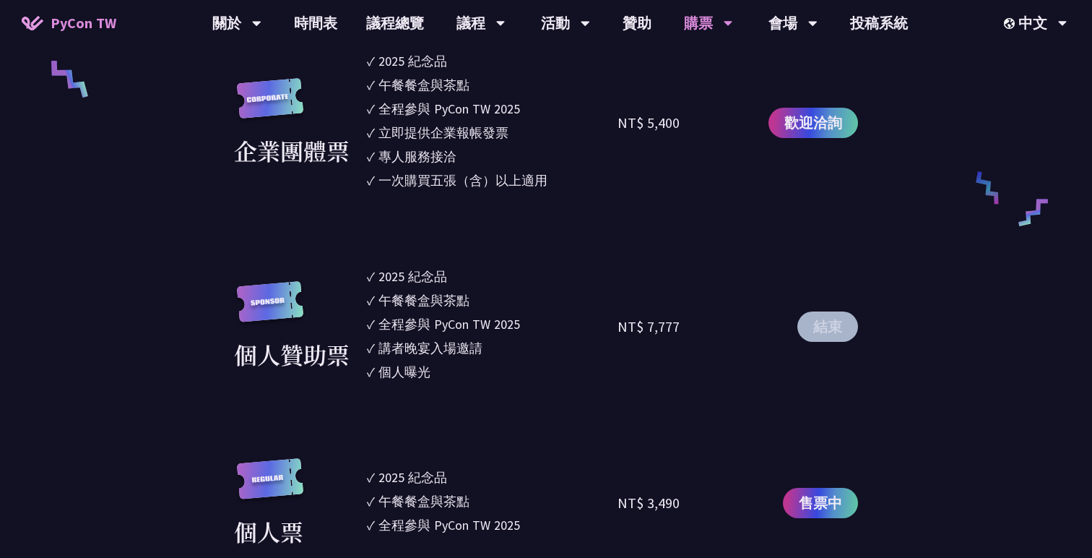
scroll to position [1532, 0]
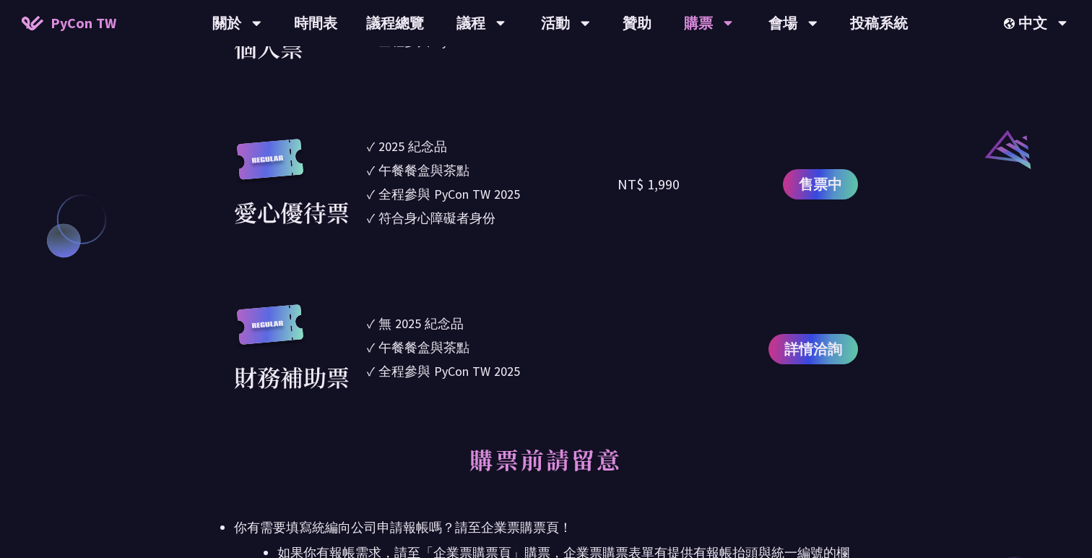
scroll to position [153, 0]
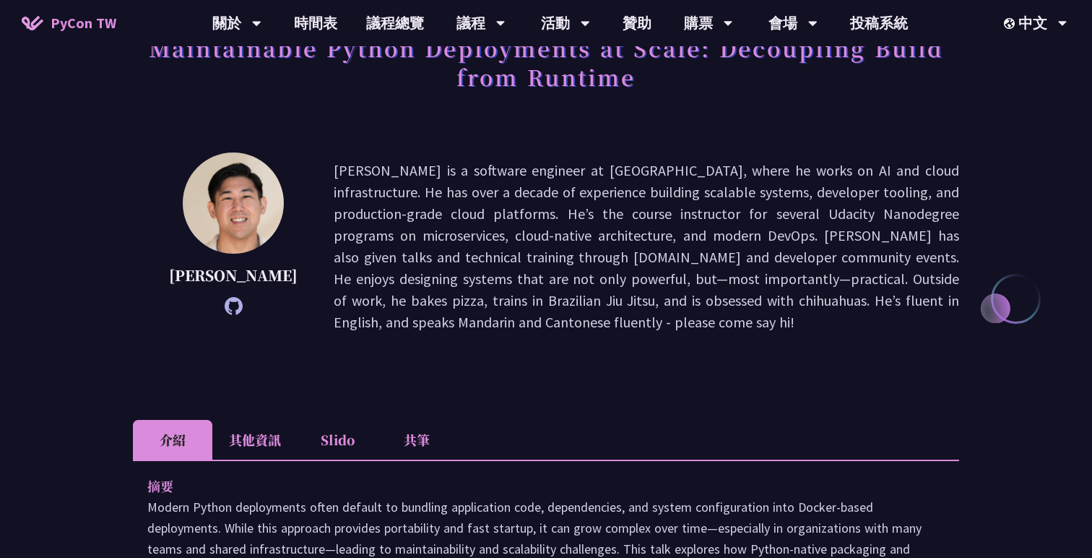
scroll to position [84, 0]
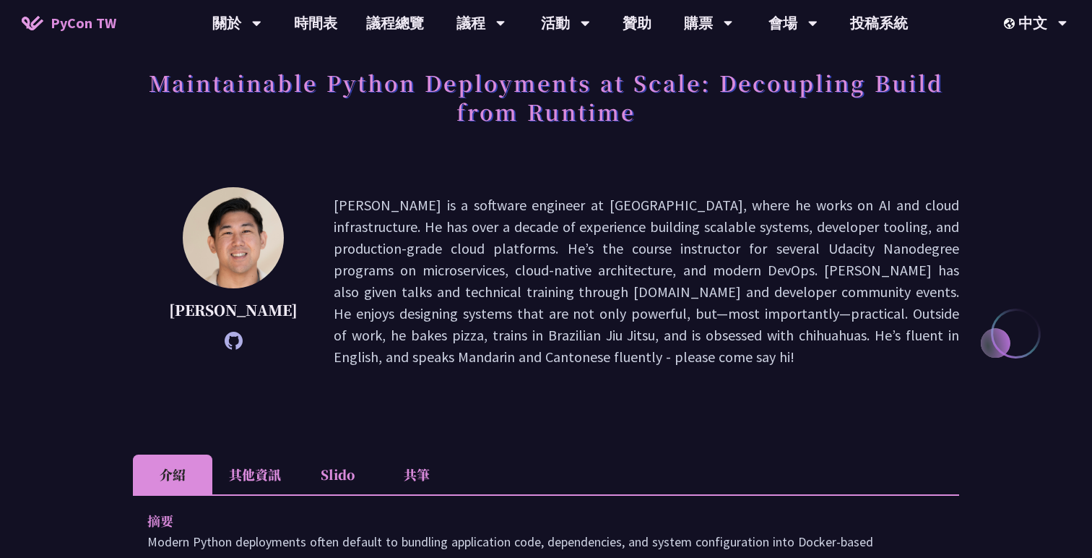
click at [542, 208] on p "Justin is a software engineer at Notion, where he works on AI and cloud infrast…" at bounding box center [647, 280] width 626 height 173
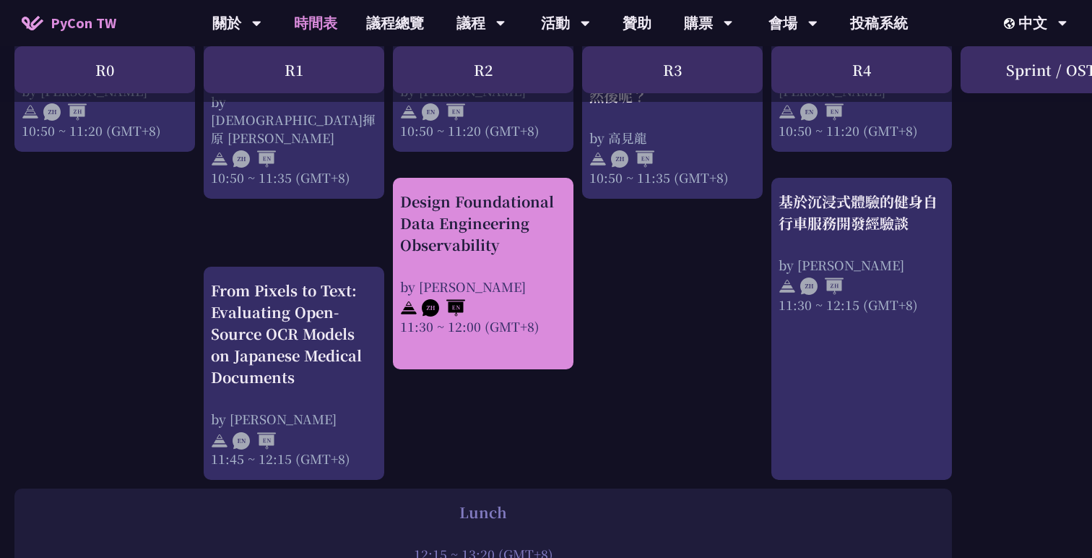
scroll to position [744, 0]
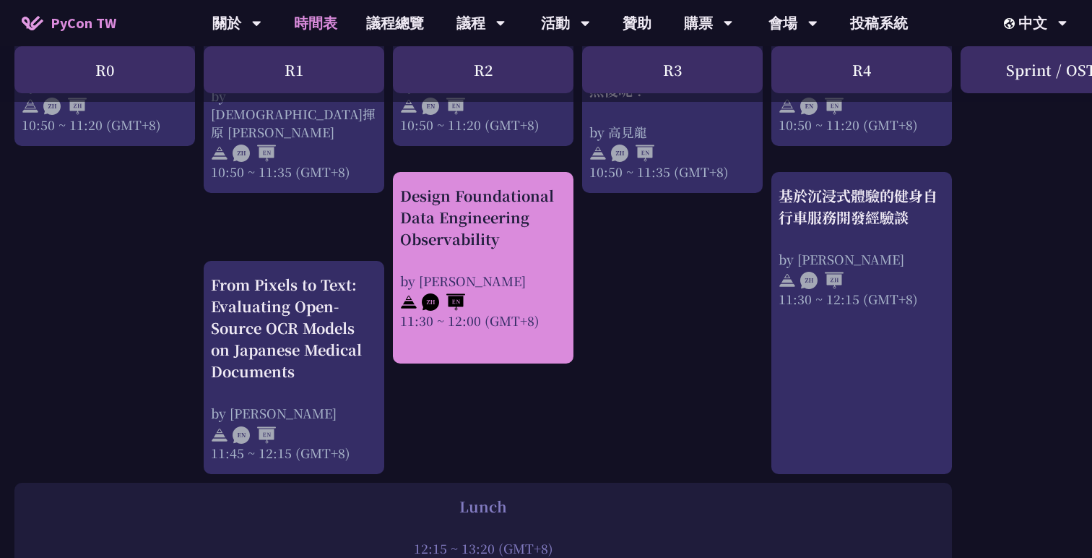
click at [501, 273] on div "by Shuhsi Lin" at bounding box center [483, 281] width 166 height 18
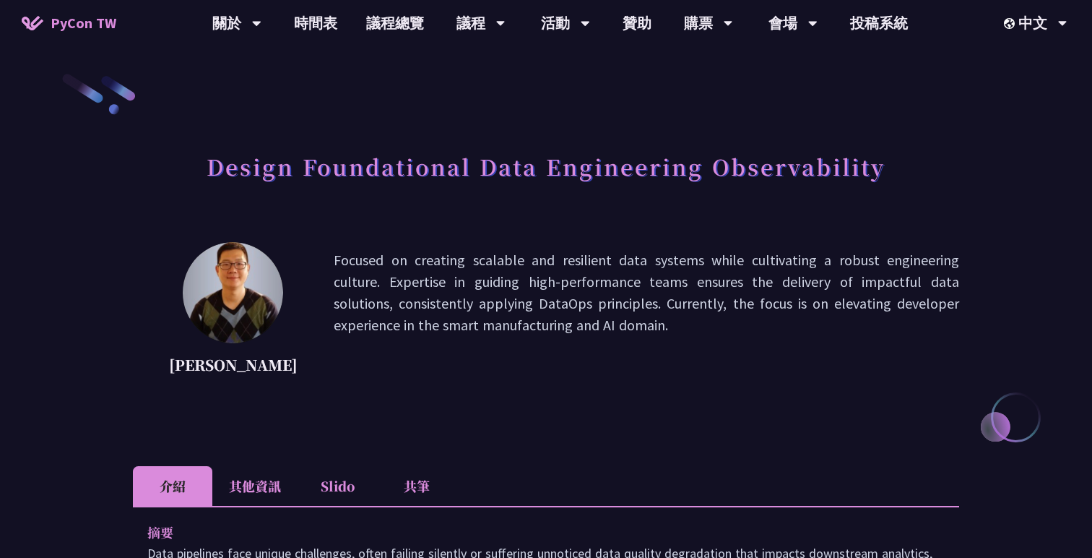
click at [303, 257] on div "Shuhsi Lin Focused on creating scalable and resilient data systems while cultiv…" at bounding box center [546, 314] width 826 height 144
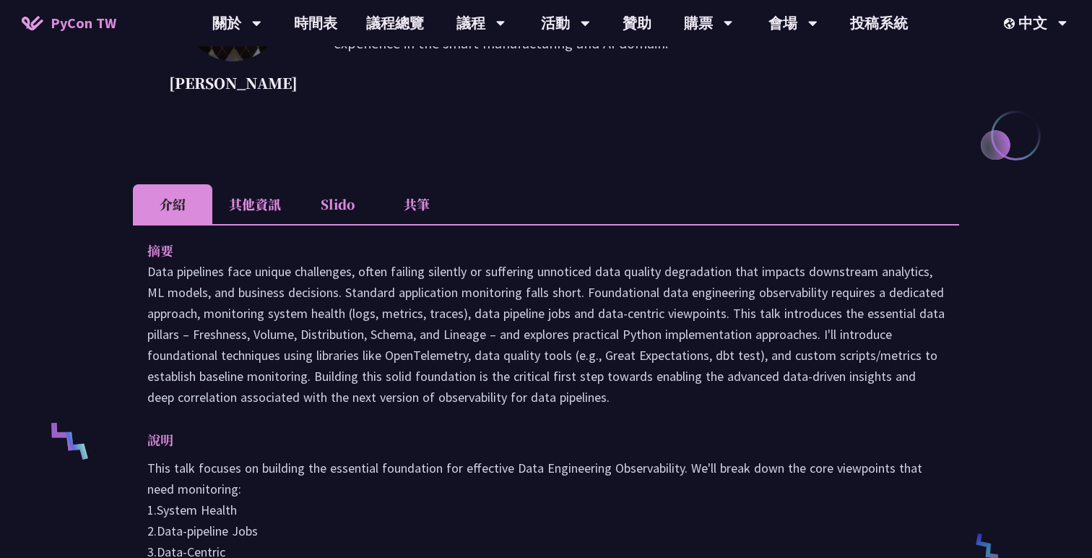
scroll to position [305, 0]
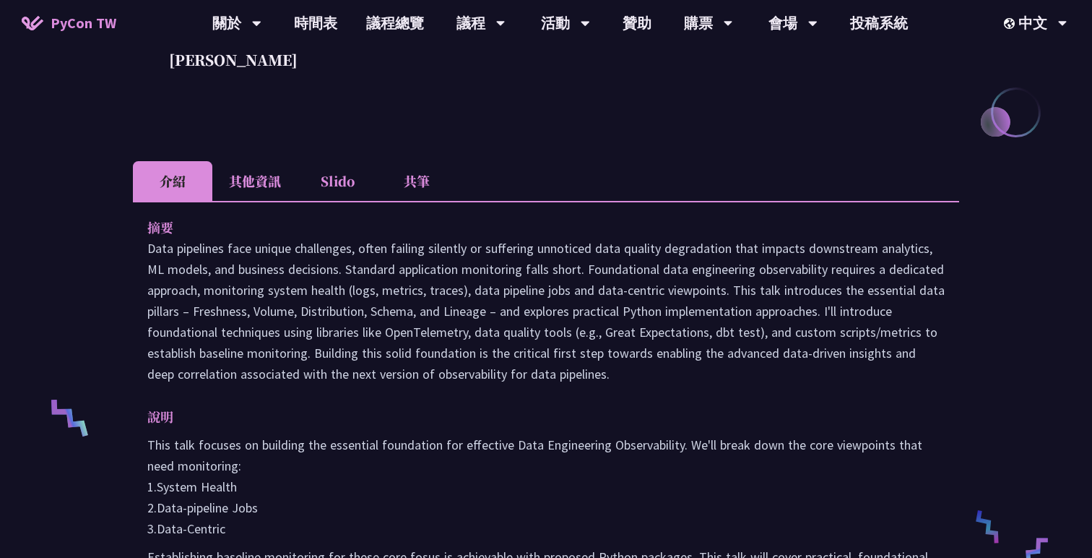
drag, startPoint x: 149, startPoint y: 246, endPoint x: 730, endPoint y: 371, distance: 594.7
click at [730, 371] on p "Data pipelines face unique challenges, often failing silently or suffering unno…" at bounding box center [545, 311] width 797 height 147
copy p "Data pipelines face unique challenges, often failing silently or suffering unno…"
click at [626, 305] on p "Data pipelines face unique challenges, often failing silently or suffering unno…" at bounding box center [545, 311] width 797 height 147
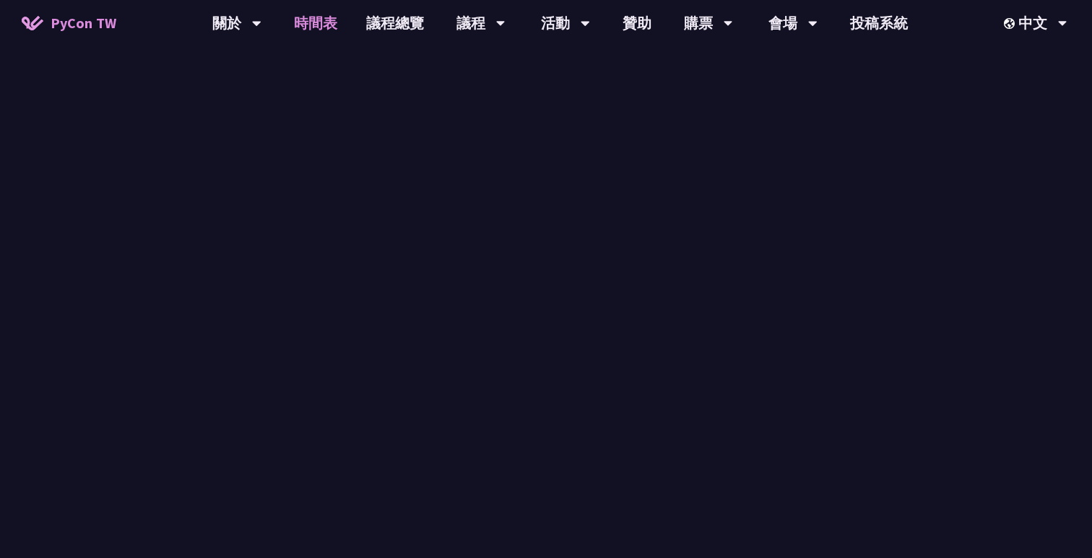
scroll to position [744, 0]
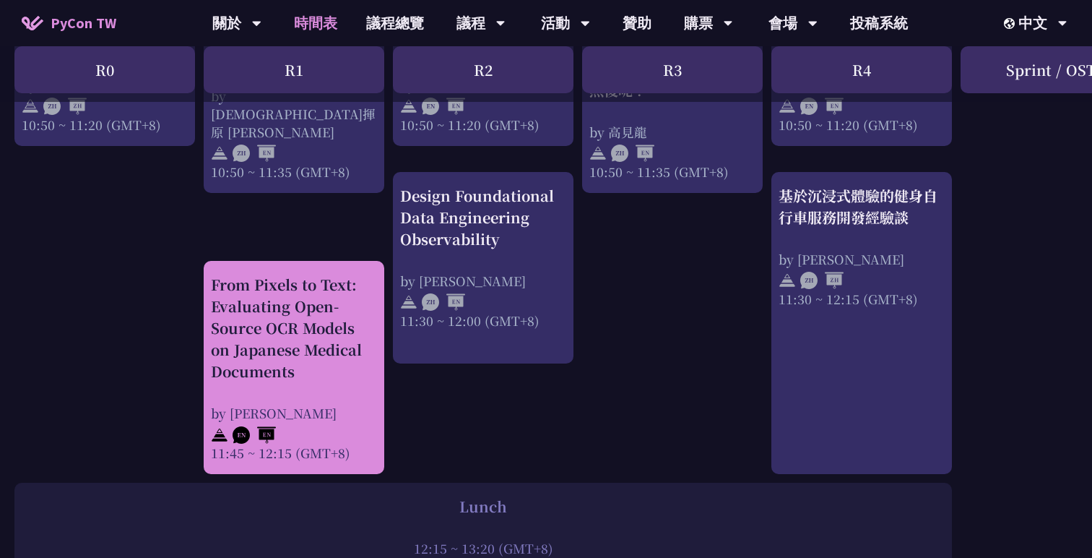
click at [282, 326] on div "From Pixels to Text: Evaluating Open-Source OCR Models on Japanese Medical Docu…" at bounding box center [294, 328] width 166 height 108
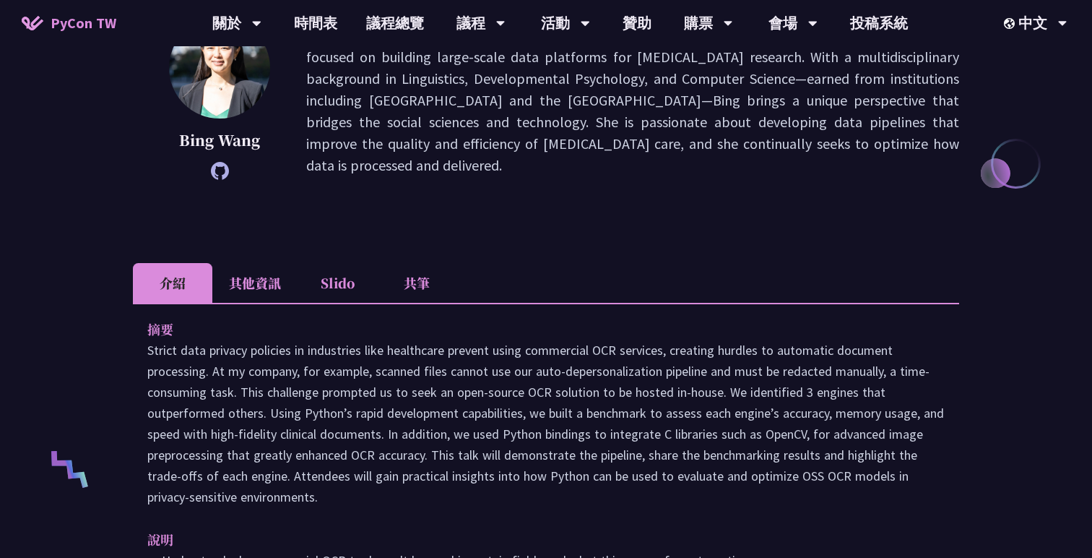
scroll to position [744, 0]
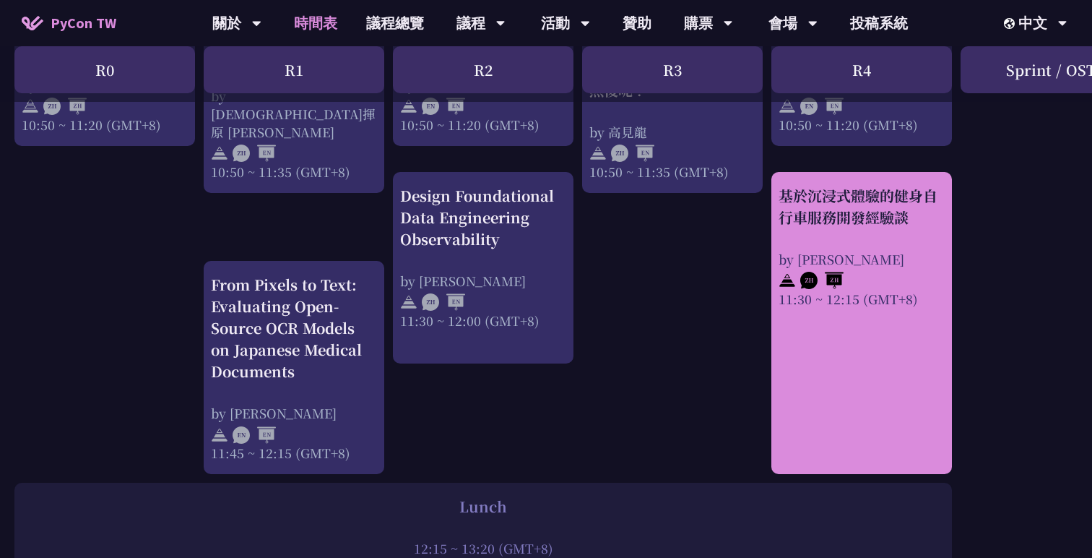
click at [823, 227] on div "基於沉浸式體驗的健身自行車服務開發經驗談" at bounding box center [862, 206] width 166 height 43
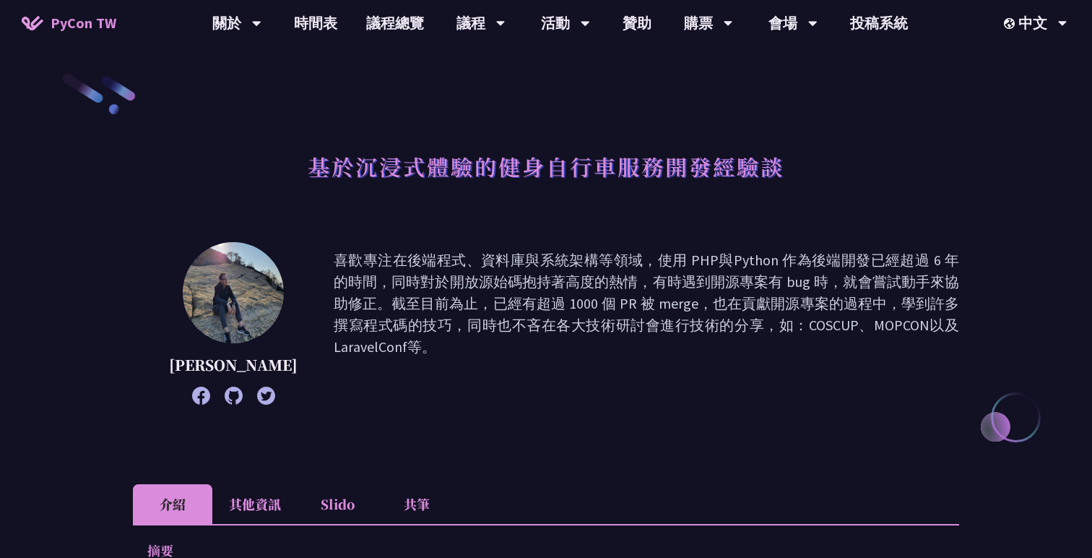
scroll to position [744, 0]
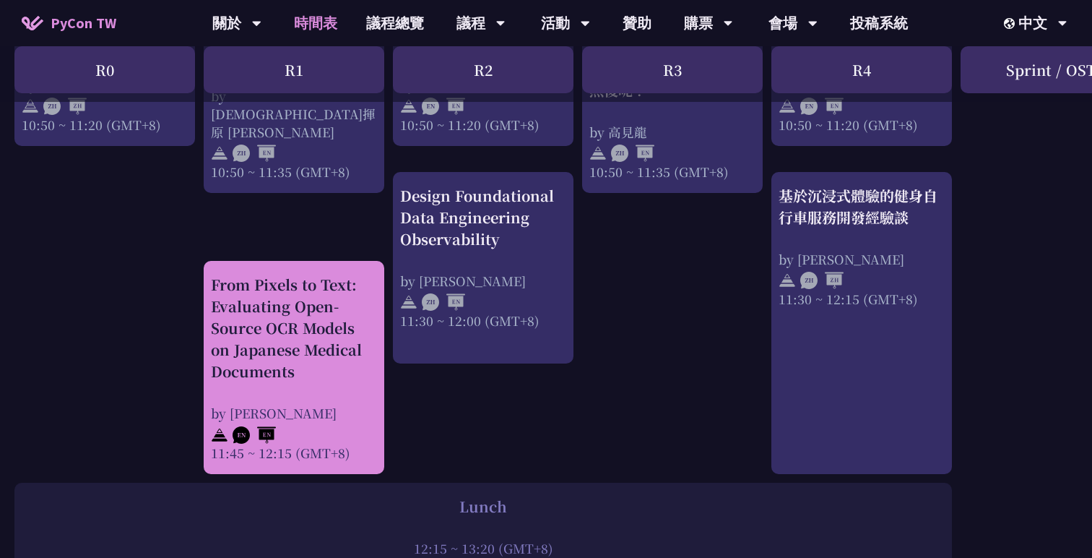
click at [345, 350] on div "From Pixels to Text: Evaluating Open-Source OCR Models on Japanese Medical Docu…" at bounding box center [294, 328] width 166 height 108
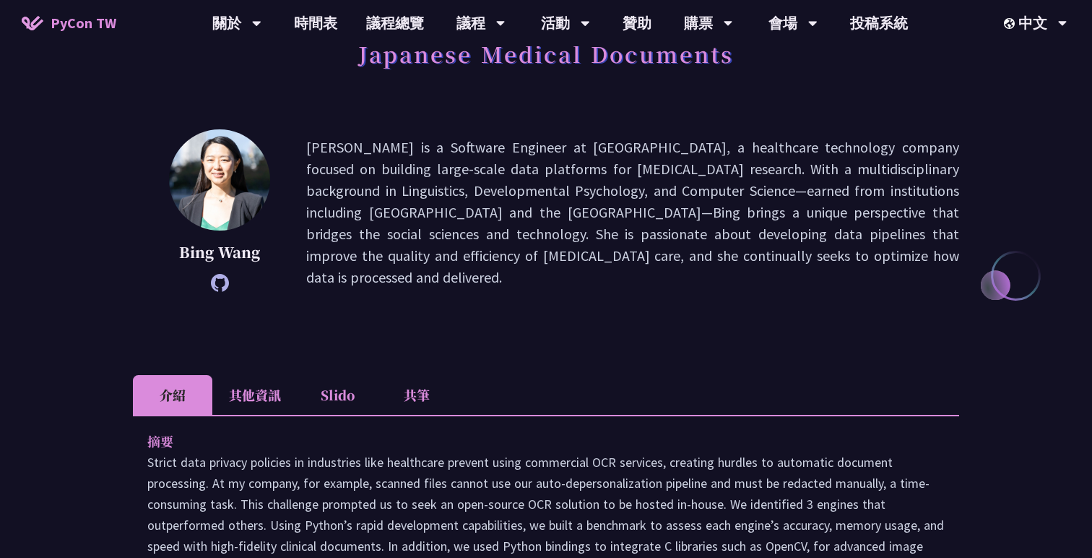
scroll to position [237, 0]
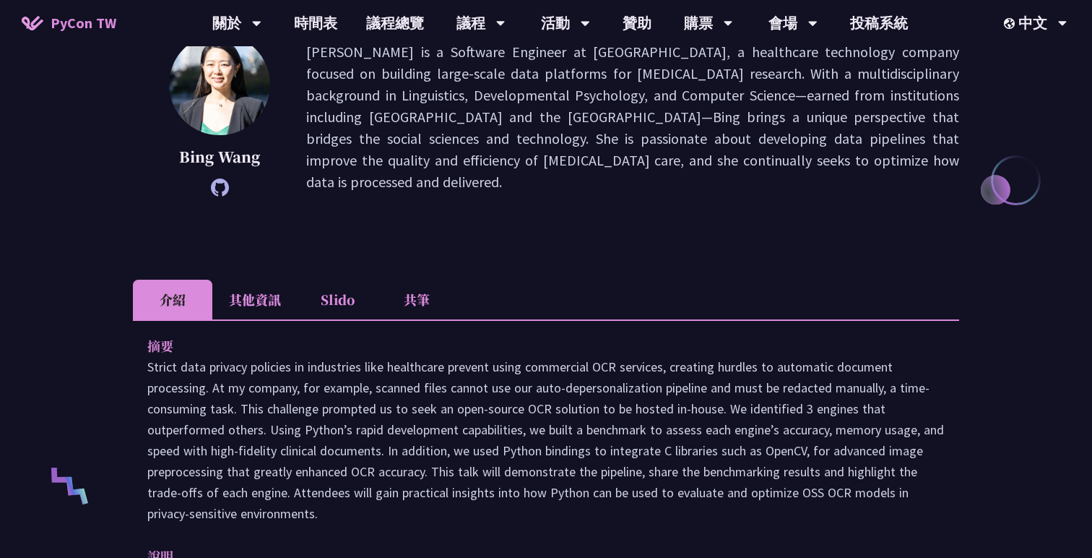
click at [260, 289] on li "其他資訊" at bounding box center [254, 300] width 85 height 40
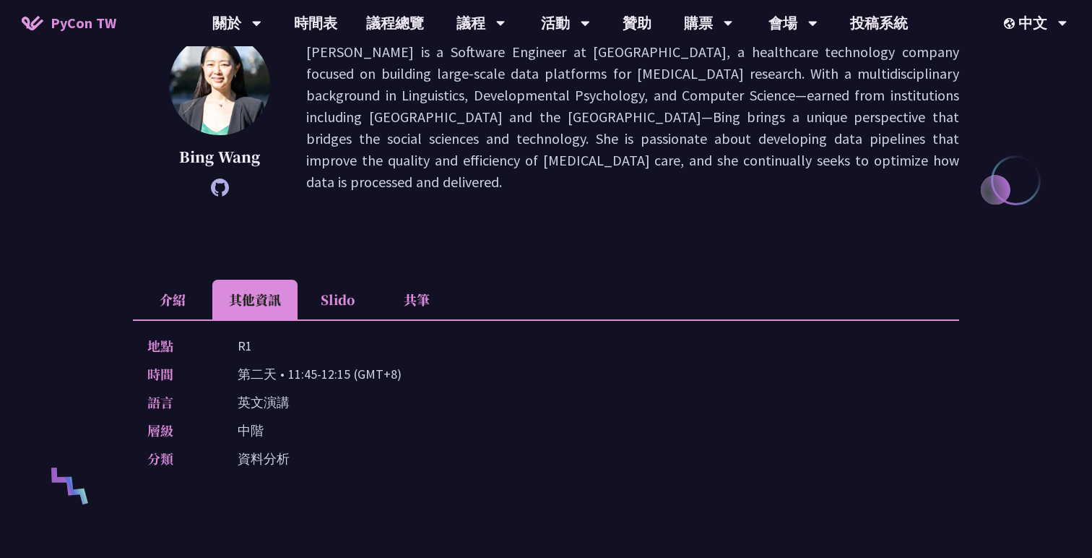
click at [166, 295] on li "介紹" at bounding box center [172, 300] width 79 height 40
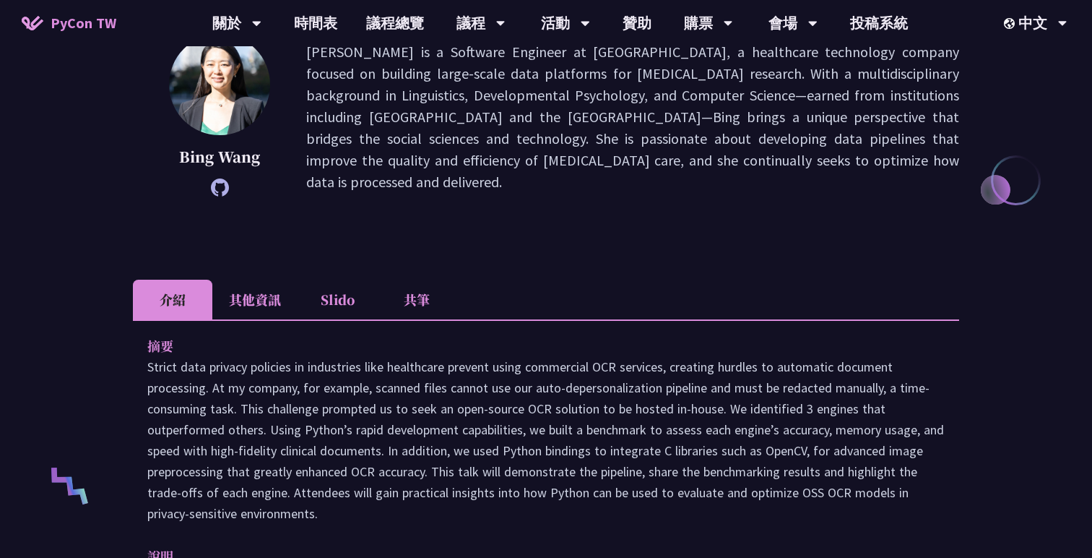
click at [253, 298] on li "其他資訊" at bounding box center [254, 300] width 85 height 40
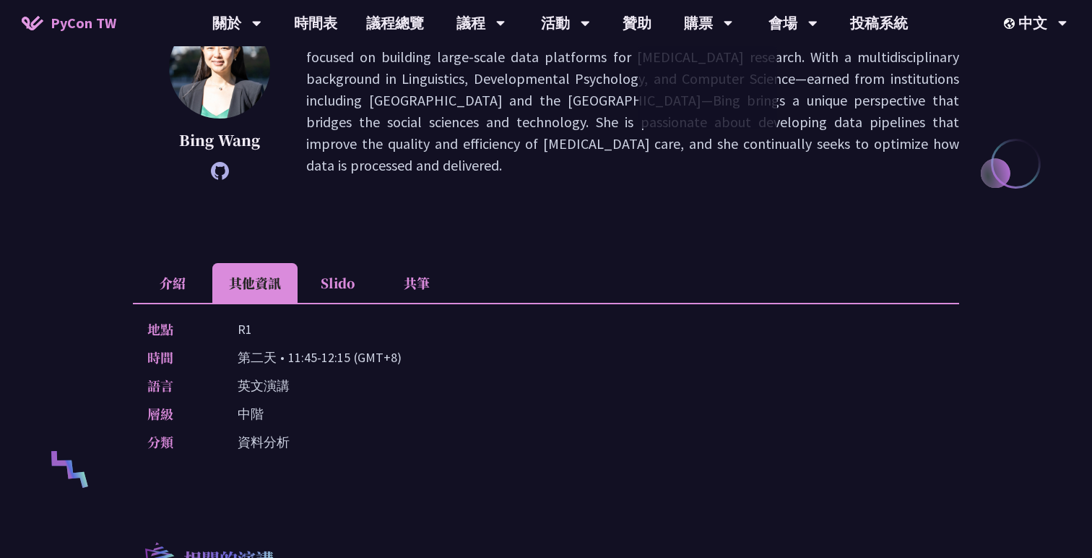
scroll to position [255, 0]
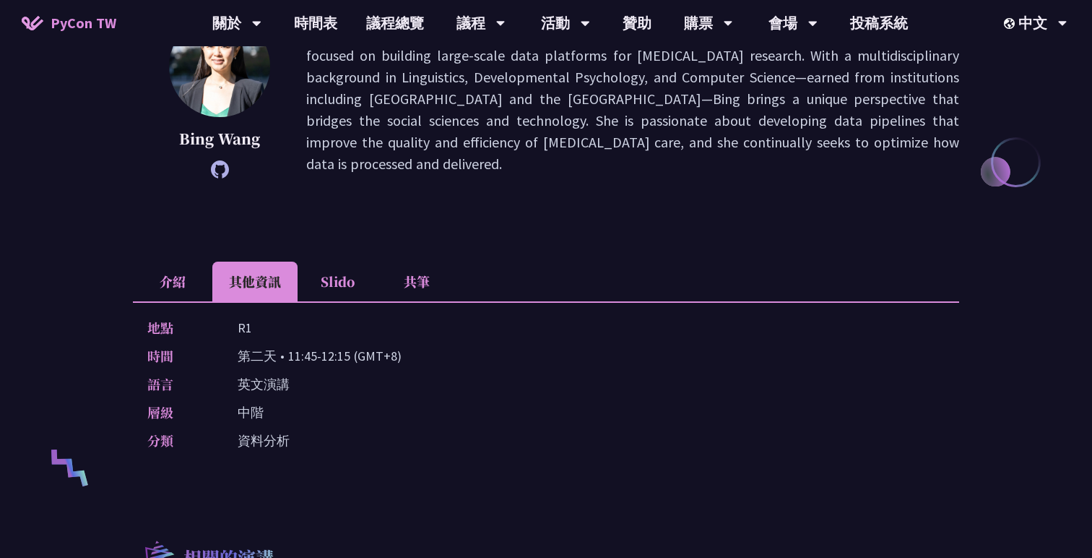
click at [157, 273] on li "介紹" at bounding box center [172, 281] width 79 height 40
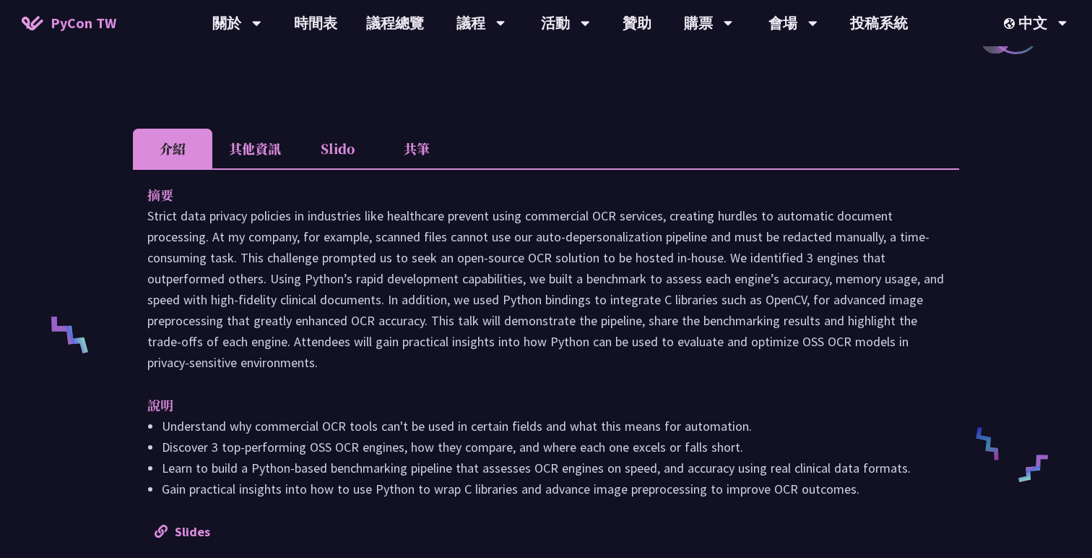
scroll to position [448, 0]
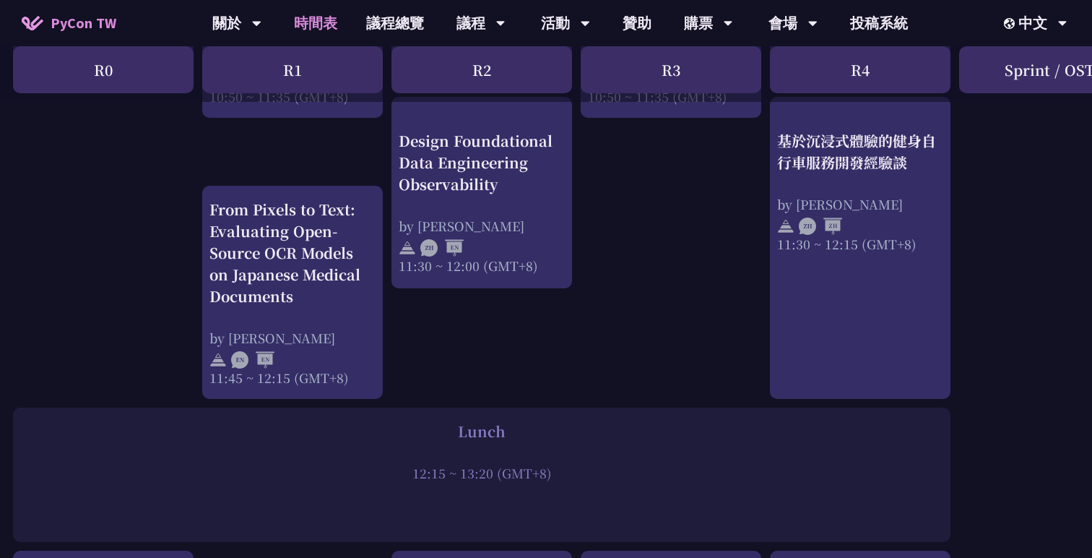
scroll to position [789, 1]
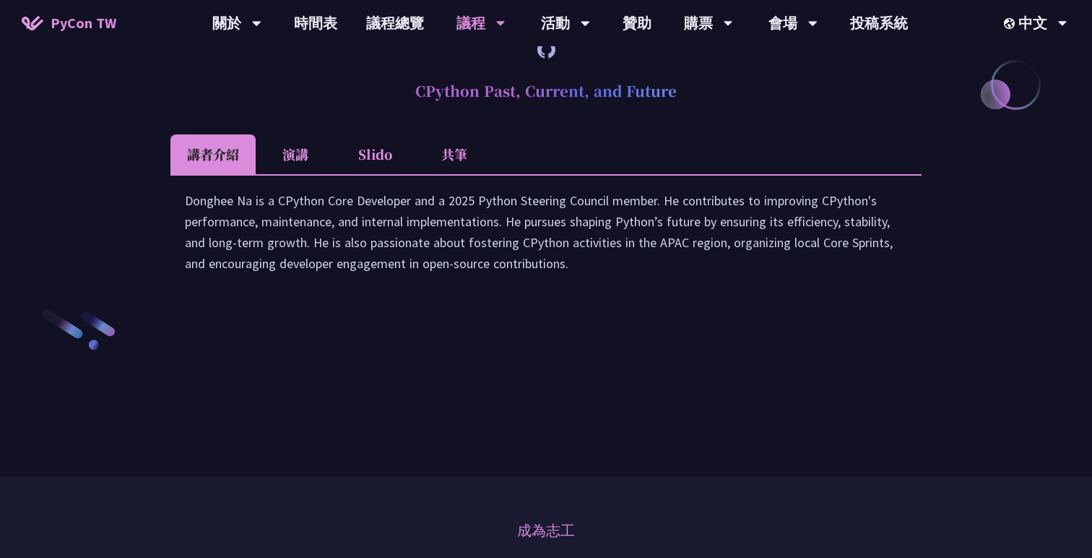
click at [293, 174] on li "演講" at bounding box center [295, 154] width 79 height 40
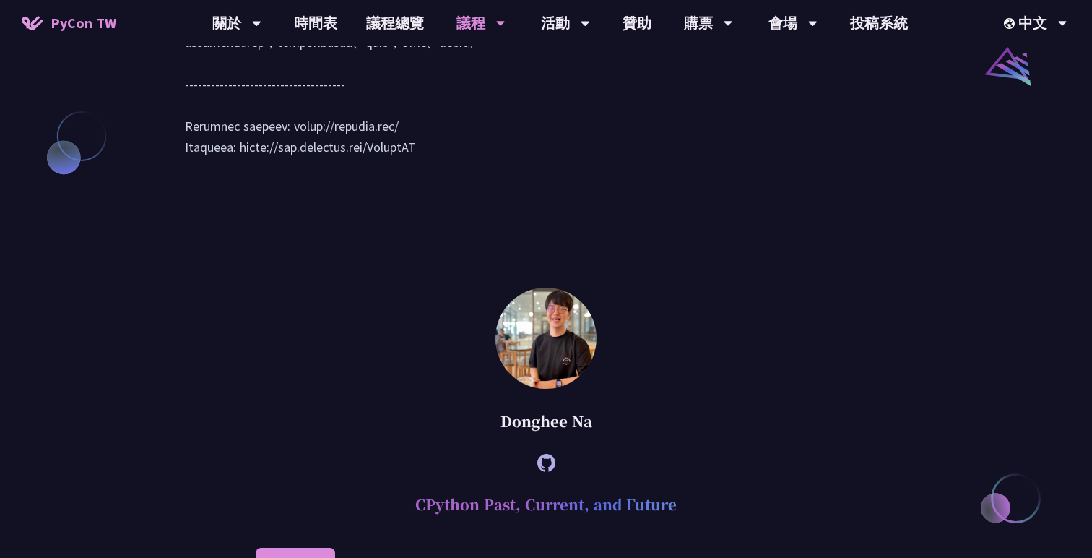
scroll to position [1865, 0]
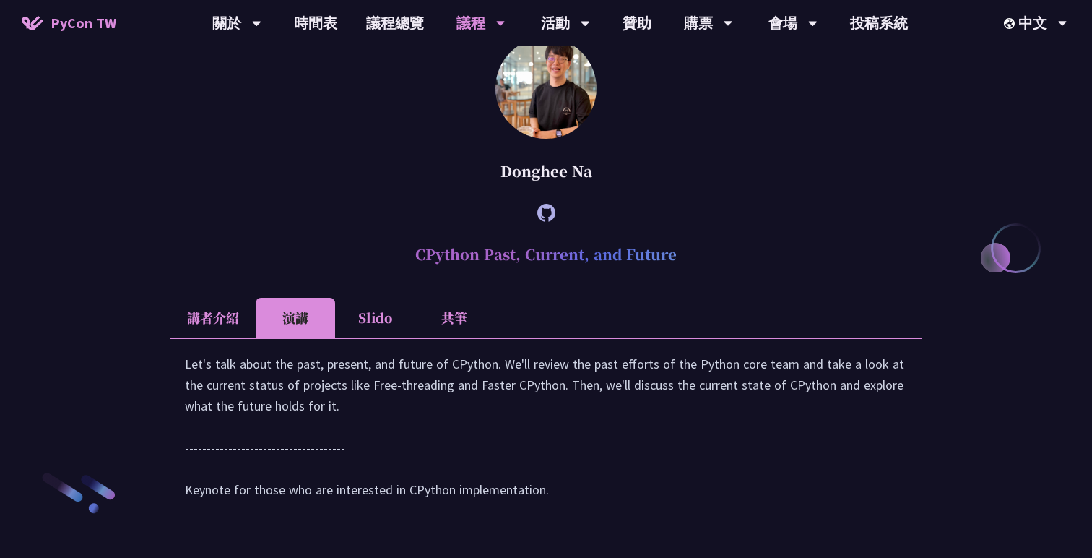
click at [545, 222] on icon at bounding box center [546, 213] width 18 height 18
